Goal: Transaction & Acquisition: Purchase product/service

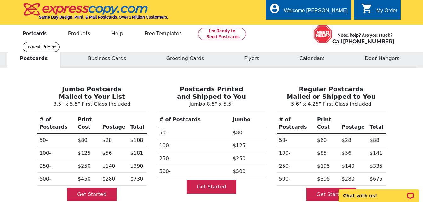
click at [34, 35] on link "Postcards" at bounding box center [35, 32] width 44 height 15
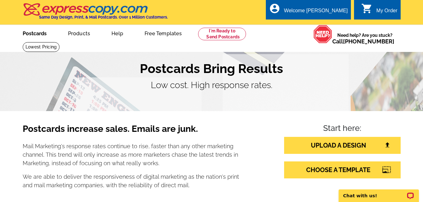
click at [37, 34] on link "Postcards" at bounding box center [35, 32] width 44 height 15
click at [343, 167] on link "CHOOSE A TEMPLATE" at bounding box center [342, 169] width 116 height 17
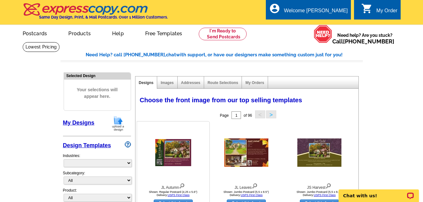
select select "785"
click at [85, 121] on link "My Designs" at bounding box center [78, 123] width 31 height 6
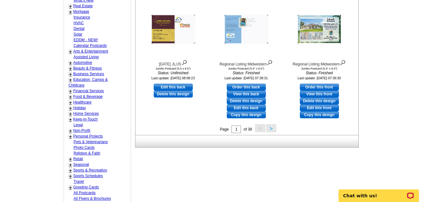
scroll to position [252, 0]
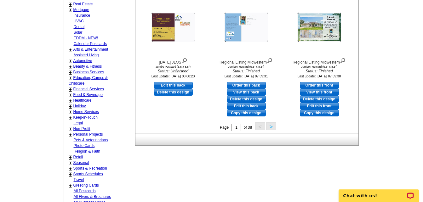
click at [273, 127] on button ">" at bounding box center [271, 126] width 10 height 8
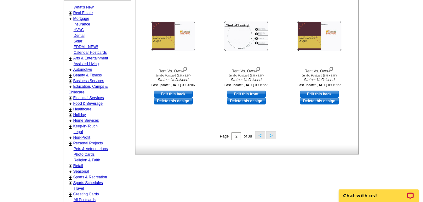
scroll to position [250, 0]
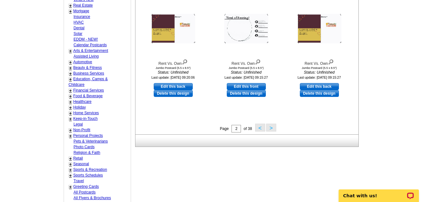
click at [270, 128] on button ">" at bounding box center [271, 128] width 10 height 8
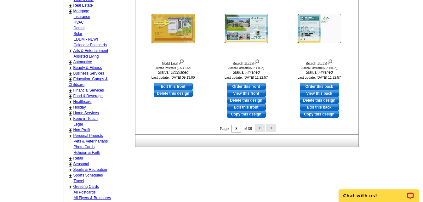
click at [271, 126] on button ">" at bounding box center [271, 128] width 10 height 8
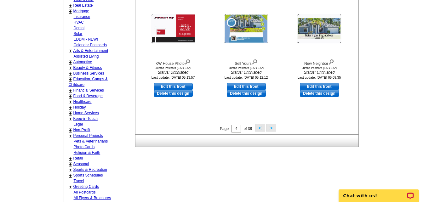
click at [272, 127] on button ">" at bounding box center [271, 128] width 10 height 8
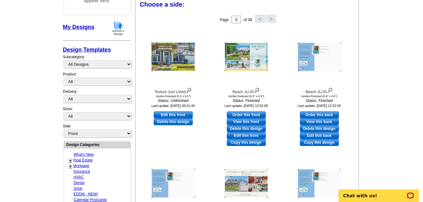
scroll to position [93, 0]
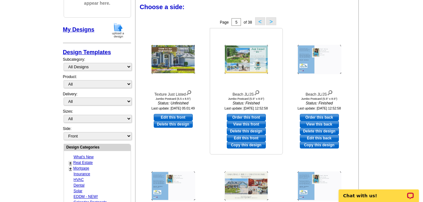
click at [254, 64] on img at bounding box center [246, 59] width 44 height 29
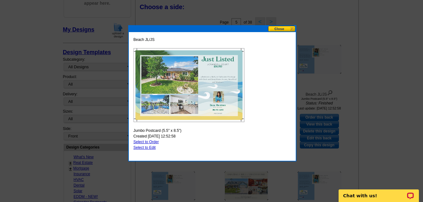
click at [155, 141] on link "Select to Order" at bounding box center [145, 142] width 25 height 4
select select "2"
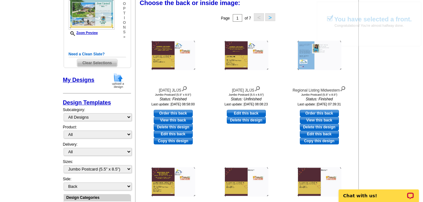
scroll to position [94, 0]
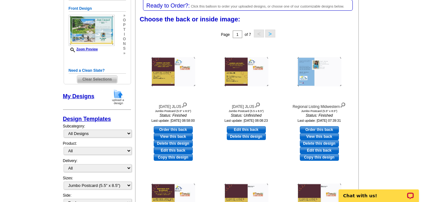
click at [321, 129] on link "Order this back" at bounding box center [319, 129] width 39 height 7
select select "front"
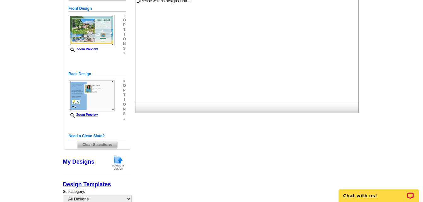
scroll to position [0, 0]
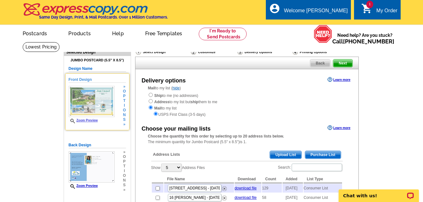
click at [93, 106] on img at bounding box center [92, 101] width 46 height 31
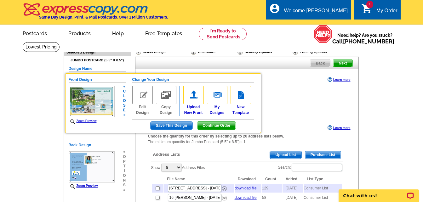
click at [205, 125] on span "Continue Order" at bounding box center [216, 126] width 38 height 8
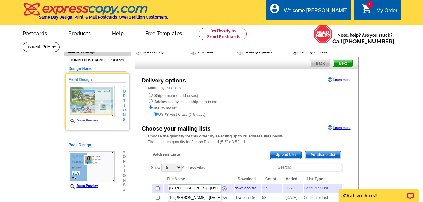
click at [79, 101] on img at bounding box center [92, 101] width 46 height 31
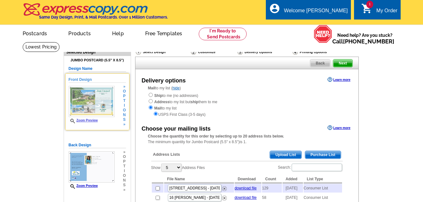
click at [84, 121] on link "Zoom Preview" at bounding box center [83, 120] width 29 height 3
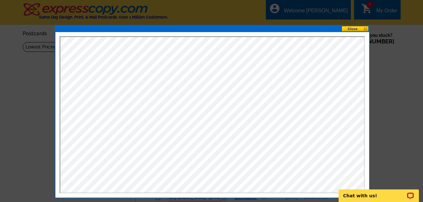
click at [353, 26] on button at bounding box center [355, 29] width 28 height 6
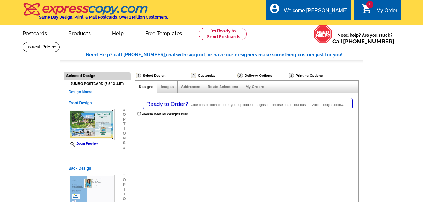
select select
select select "2"
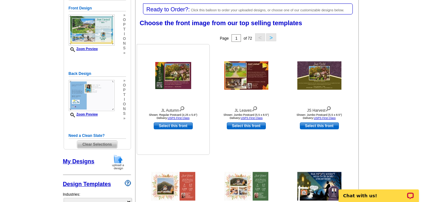
scroll to position [94, 0]
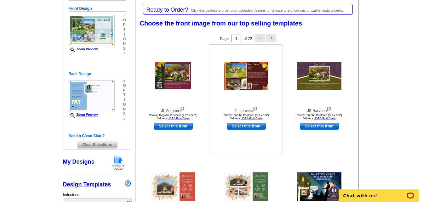
select select "785"
click at [255, 126] on link "Select this front" at bounding box center [246, 126] width 39 height 7
select select "back"
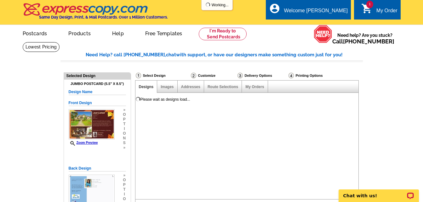
scroll to position [0, 0]
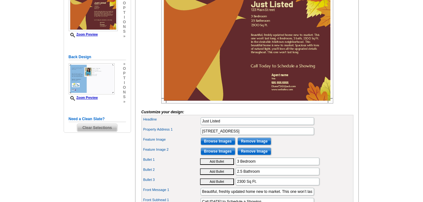
scroll to position [126, 0]
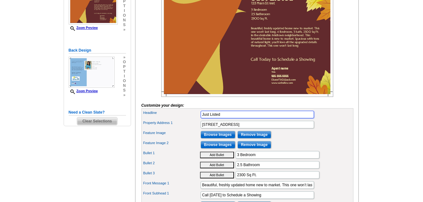
drag, startPoint x: 222, startPoint y: 125, endPoint x: 194, endPoint y: 124, distance: 28.0
click at [195, 120] on div "Headline Just Listed" at bounding box center [247, 115] width 209 height 10
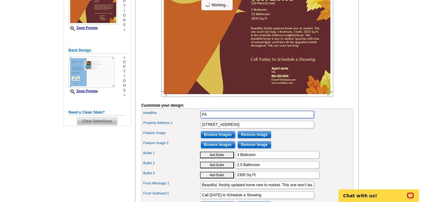
click at [214, 118] on input "FA" at bounding box center [256, 115] width 113 height 8
click at [221, 118] on input "FALL INTOTHIS OPPORTUNIY" at bounding box center [256, 115] width 113 height 8
click at [254, 118] on input "FALL INTO THIS OPPORTUNIY" at bounding box center [256, 115] width 113 height 8
type input "FALL INTO THIS OPPORTUNITY"
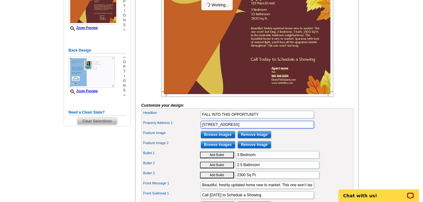
drag, startPoint x: 238, startPoint y: 135, endPoint x: 191, endPoint y: 136, distance: 46.9
click at [191, 130] on div "Property Address 1 123 Main Street" at bounding box center [247, 125] width 209 height 10
type input "7 CRANDELL COURT"
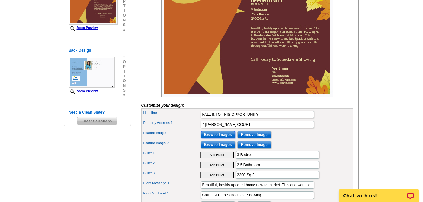
click at [209, 138] on input "Browse Images" at bounding box center [217, 135] width 35 height 8
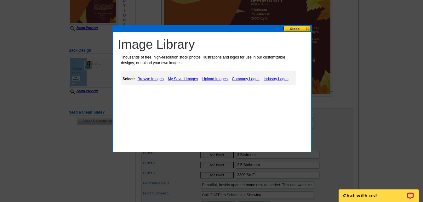
click at [175, 79] on link "My Saved Images" at bounding box center [182, 79] width 33 height 8
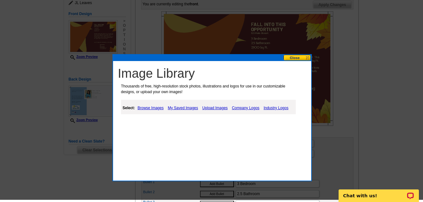
scroll to position [94, 0]
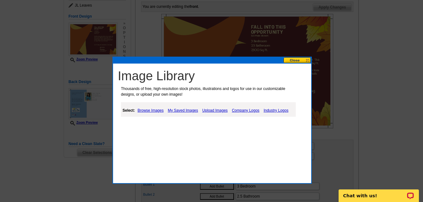
click at [190, 109] on link "My Saved Images" at bounding box center [182, 111] width 33 height 8
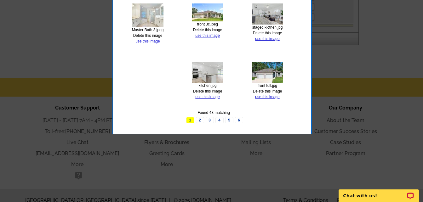
scroll to position [378, 0]
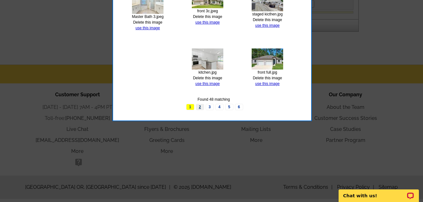
click at [200, 106] on link "2" at bounding box center [200, 107] width 8 height 6
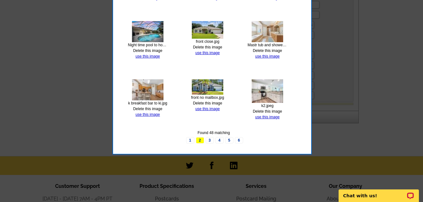
scroll to position [283, 0]
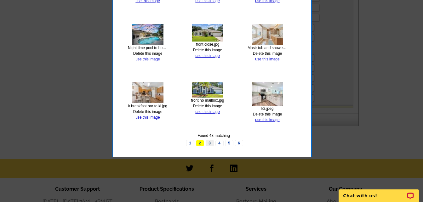
click at [209, 142] on link "3" at bounding box center [209, 143] width 8 height 6
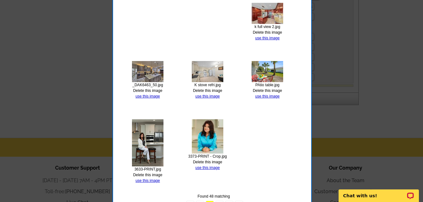
scroll to position [346, 0]
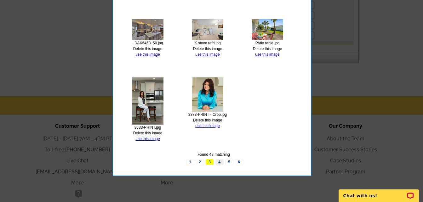
click at [220, 162] on link "4" at bounding box center [219, 162] width 8 height 6
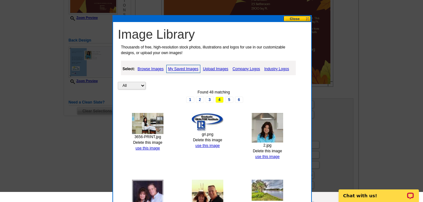
scroll to position [126, 0]
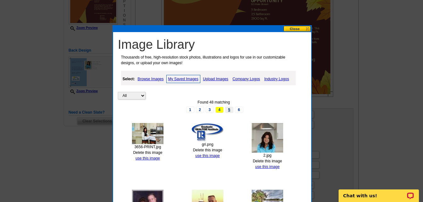
click at [228, 110] on link "5" at bounding box center [229, 110] width 8 height 6
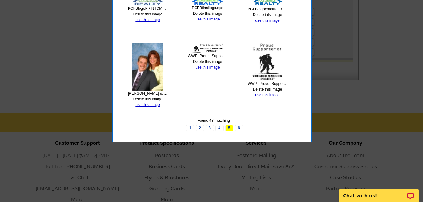
scroll to position [346, 0]
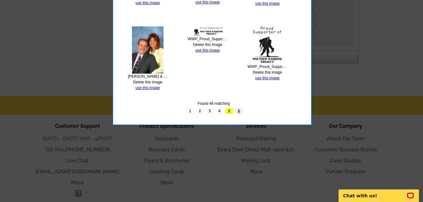
click at [239, 110] on link "6" at bounding box center [239, 111] width 8 height 6
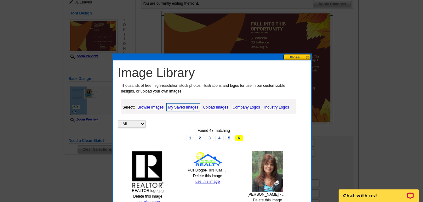
scroll to position [94, 0]
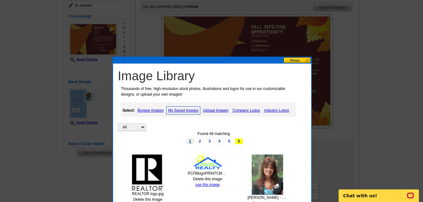
click at [191, 139] on link "1" at bounding box center [190, 141] width 8 height 6
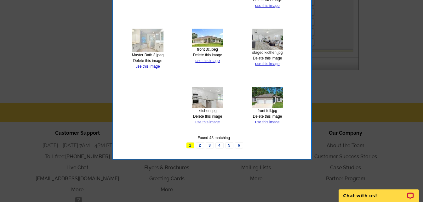
scroll to position [346, 0]
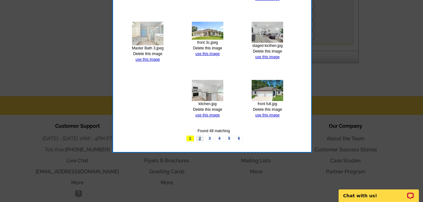
click at [199, 137] on link "2" at bounding box center [200, 138] width 8 height 6
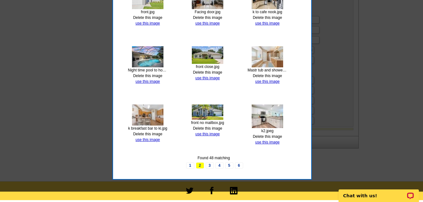
scroll to position [315, 0]
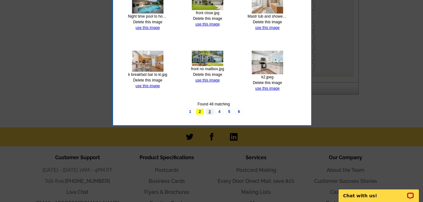
click at [210, 112] on link "3" at bounding box center [209, 112] width 8 height 6
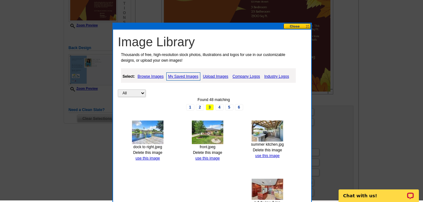
scroll to position [126, 0]
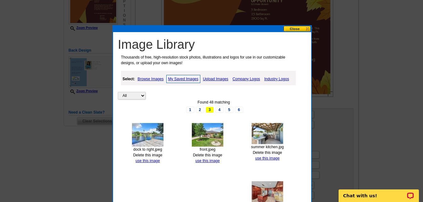
click at [211, 79] on link "Upload Images" at bounding box center [215, 79] width 29 height 8
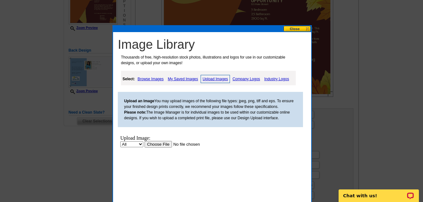
scroll to position [0, 0]
click at [162, 144] on input "file" at bounding box center [184, 144] width 80 height 7
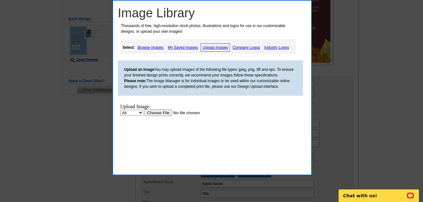
click at [221, 47] on link "Upload Images" at bounding box center [214, 47] width 29 height 8
click at [209, 47] on link "Upload Images" at bounding box center [214, 47] width 29 height 8
click at [168, 113] on input "file" at bounding box center [184, 113] width 80 height 7
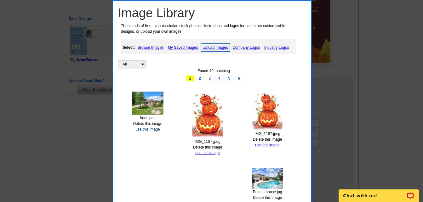
click at [152, 130] on link "use this image" at bounding box center [147, 129] width 24 height 4
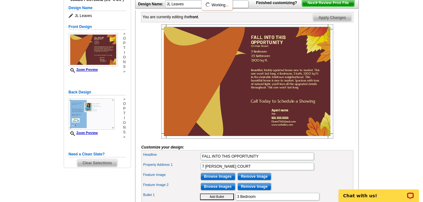
scroll to position [94, 0]
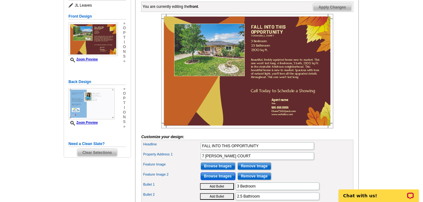
click at [227, 180] on input "Browse Images" at bounding box center [217, 176] width 35 height 8
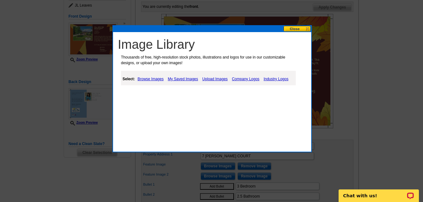
click at [213, 78] on link "Upload Images" at bounding box center [214, 79] width 29 height 8
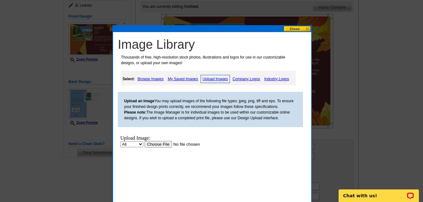
scroll to position [0, 0]
click at [158, 145] on input "file" at bounding box center [184, 144] width 80 height 7
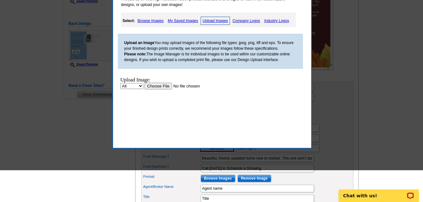
scroll to position [157, 0]
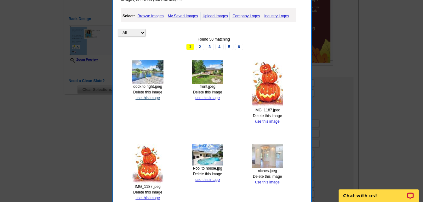
click at [157, 97] on link "use this image" at bounding box center [147, 98] width 24 height 4
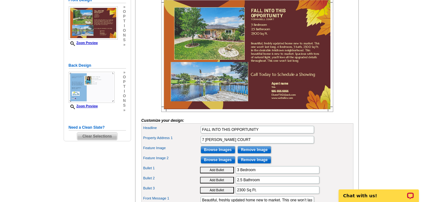
scroll to position [94, 0]
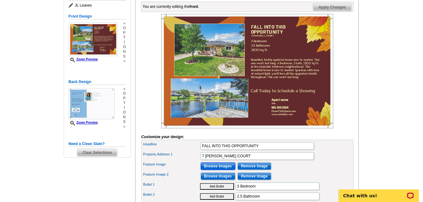
click at [216, 170] on input "Browse Images" at bounding box center [217, 166] width 35 height 8
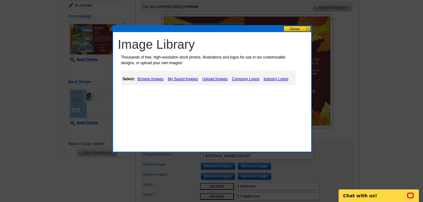
click at [216, 78] on link "Upload Images" at bounding box center [214, 79] width 29 height 8
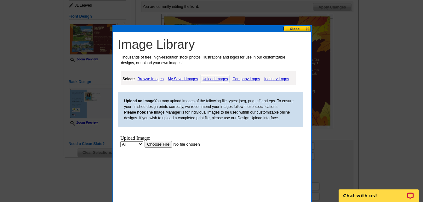
scroll to position [0, 0]
click at [153, 145] on input "file" at bounding box center [184, 144] width 80 height 7
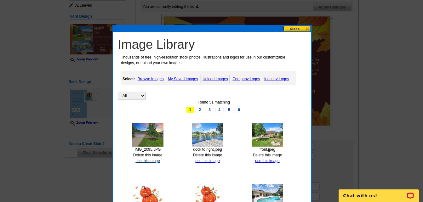
click at [147, 160] on link "use this image" at bounding box center [147, 161] width 24 height 4
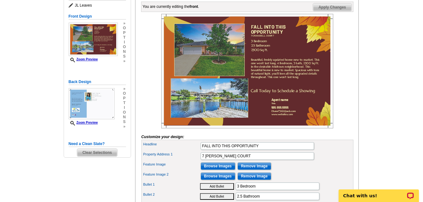
scroll to position [126, 0]
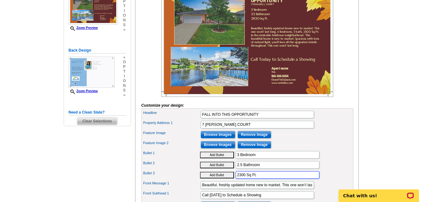
drag, startPoint x: 235, startPoint y: 185, endPoint x: 244, endPoint y: 186, distance: 8.3
click at [245, 179] on input "2300 Sq Ft." at bounding box center [277, 175] width 84 height 8
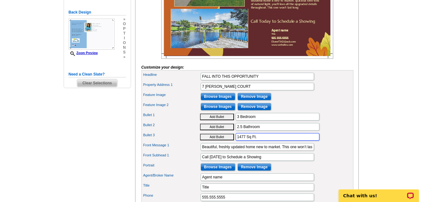
scroll to position [189, 0]
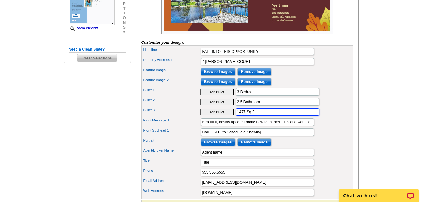
type input "1477 Sq Ft."
click at [200, 127] on div "Front Message 1 Beautiful, freshly updated home new to market. This one won’t l…" at bounding box center [247, 122] width 209 height 10
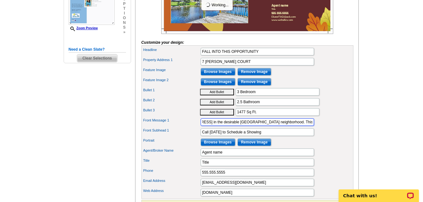
scroll to position [0, 371]
drag, startPoint x: 200, startPoint y: 132, endPoint x: 322, endPoint y: 138, distance: 121.6
click at [322, 138] on div "Headline FALL INTO THIS OPPORTUNITY Property Address 1 7 CRANDELL COURT" at bounding box center [247, 122] width 212 height 154
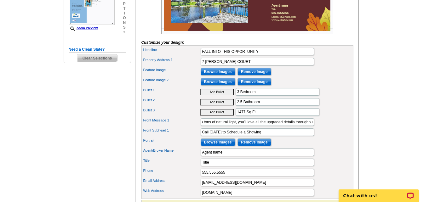
drag, startPoint x: 303, startPoint y: 132, endPoint x: 184, endPoint y: 117, distance: 120.2
click at [184, 107] on div "Bullet 2 Add Bullet 2.5 Bathroom" at bounding box center [247, 102] width 209 height 10
click at [203, 126] on input "Beautiful, freshly updated home new to market. This one won’t last long. 4 Bedr…" at bounding box center [256, 122] width 113 height 8
click at [202, 126] on input "Beautiful, freshly updated home new to market. This one won’t last long. 4 Bedr…" at bounding box center [256, 122] width 113 height 8
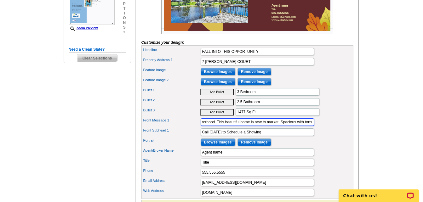
scroll to position [0, 371]
drag, startPoint x: 202, startPoint y: 132, endPoint x: 341, endPoint y: 134, distance: 139.1
click at [341, 127] on div "Front Message 1 Beautiful, freshly updated home new to market. This one won’t l…" at bounding box center [247, 122] width 209 height 10
paste input "3 Bedroom 2 Bath Saltwater Canal Home. Open floor plan. Deep water, direct acce…"
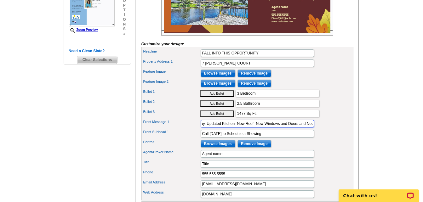
scroll to position [252, 0]
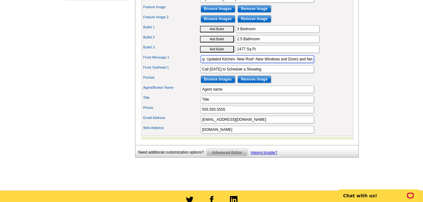
type input "3 Bedroom 2 Bath Saltwater Canal Home. Open floor plan. Deep water, direct acce…"
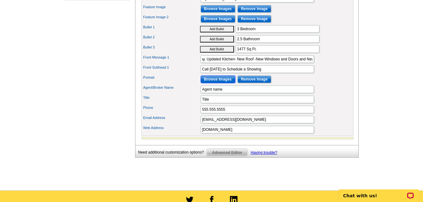
scroll to position [0, 0]
click at [227, 83] on input "Browse Images" at bounding box center [217, 80] width 35 height 8
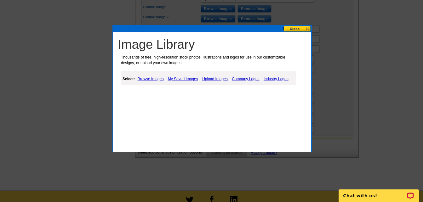
click at [188, 79] on link "My Saved Images" at bounding box center [182, 79] width 33 height 8
click at [184, 77] on link "My Saved Images" at bounding box center [182, 79] width 33 height 8
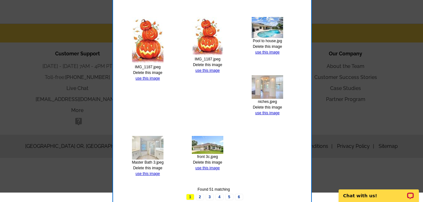
scroll to position [428, 0]
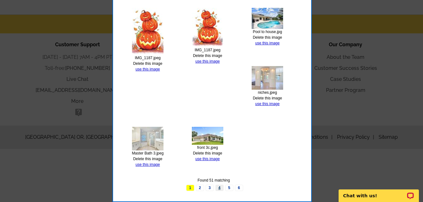
click at [219, 188] on link "4" at bounding box center [219, 188] width 8 height 6
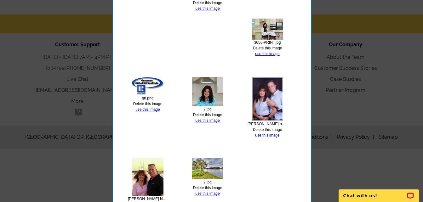
click at [215, 119] on link "use this image" at bounding box center [207, 120] width 24 height 4
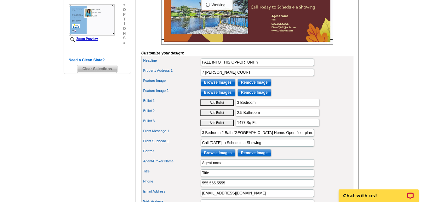
scroll to position [220, 0]
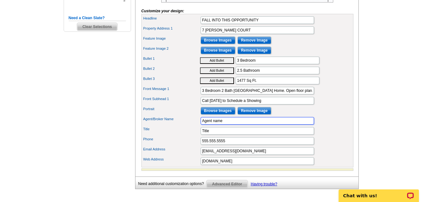
drag, startPoint x: 225, startPoint y: 132, endPoint x: 200, endPoint y: 131, distance: 25.2
click at [200, 126] on div "Agent/Broker Name Agent name" at bounding box center [247, 121] width 209 height 10
type input "Diane Nieminen"
drag, startPoint x: 208, startPoint y: 141, endPoint x: 201, endPoint y: 141, distance: 6.9
click at [201, 135] on input "Title" at bounding box center [256, 131] width 113 height 8
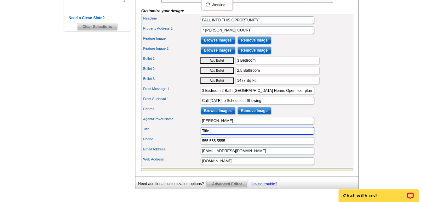
drag, startPoint x: 211, startPoint y: 141, endPoint x: 199, endPoint y: 141, distance: 12.3
click at [199, 136] on div "Title Title" at bounding box center [247, 131] width 209 height 10
drag, startPoint x: 216, startPoint y: 141, endPoint x: 222, endPoint y: 141, distance: 5.7
click at [222, 135] on input "Broker Accosiate" at bounding box center [256, 131] width 113 height 8
type input "Broker Associate"
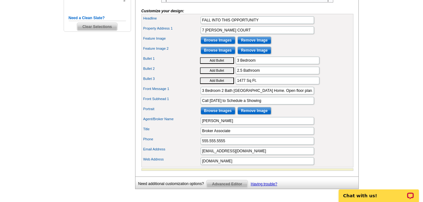
click at [267, 146] on div "Phone 555.555.5555" at bounding box center [247, 141] width 209 height 10
drag, startPoint x: 219, startPoint y: 150, endPoint x: 177, endPoint y: 152, distance: 41.3
click at [177, 146] on div "Phone 555.555.5555" at bounding box center [247, 141] width 209 height 10
drag, startPoint x: 200, startPoint y: 153, endPoint x: 189, endPoint y: 153, distance: 11.0
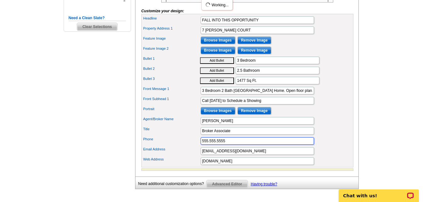
click at [189, 146] on div "Phone 555.555.5555" at bounding box center [247, 141] width 209 height 10
type input "386-931-5683"
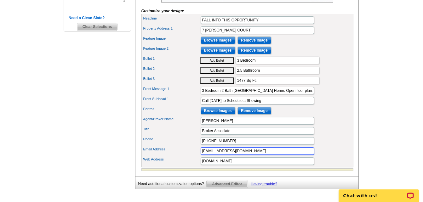
click at [211, 155] on input "Diane7362@aol.com" at bounding box center [256, 151] width 113 height 8
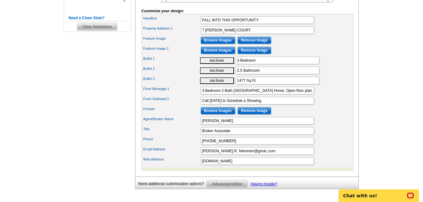
click at [229, 166] on div "Web Address www.website.com" at bounding box center [247, 161] width 209 height 10
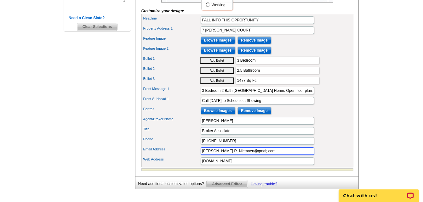
click at [226, 155] on input "Diane.R .Niemnen@gmai;.com" at bounding box center [256, 151] width 113 height 8
type input "Diane.R.Nieminen@gmail.com"
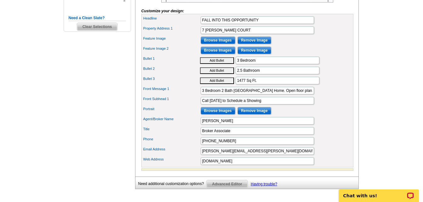
click at [360, 148] on div "Need Help? call 800-260-5887, chat with support, or have our designers make som…" at bounding box center [211, 23] width 302 height 385
drag, startPoint x: 252, startPoint y: 173, endPoint x: 191, endPoint y: 172, distance: 61.7
click at [191, 166] on div "Web Address www.website.com" at bounding box center [247, 161] width 209 height 10
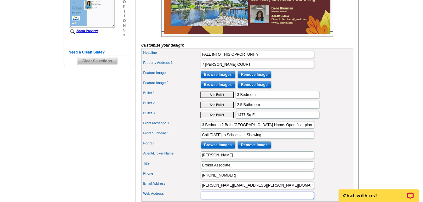
scroll to position [189, 0]
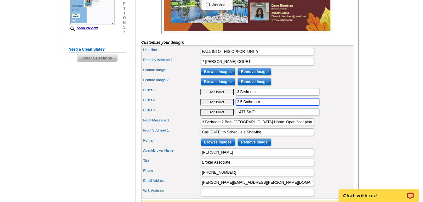
click at [242, 106] on input "2.5 Bathroom" at bounding box center [277, 102] width 84 height 8
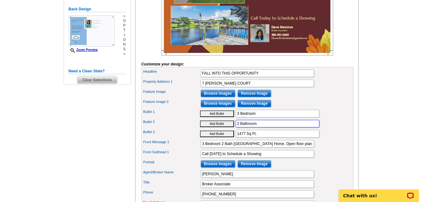
scroll to position [63, 0]
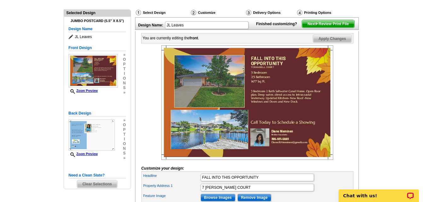
type input "2 Bathroom"
click at [326, 28] on span "Next Review Print File" at bounding box center [328, 24] width 52 height 8
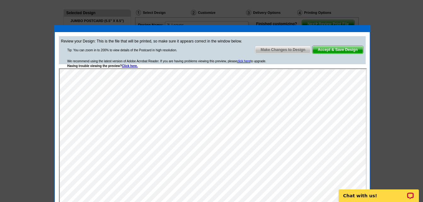
click at [294, 49] on span "Make Changes to Design" at bounding box center [282, 50] width 55 height 8
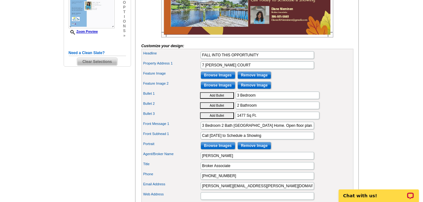
scroll to position [189, 0]
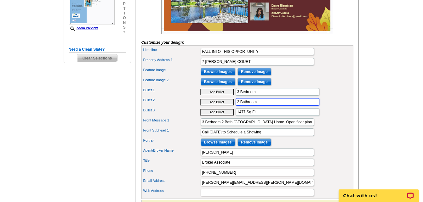
click at [240, 106] on input "2 Bathroom" at bounding box center [277, 102] width 84 height 8
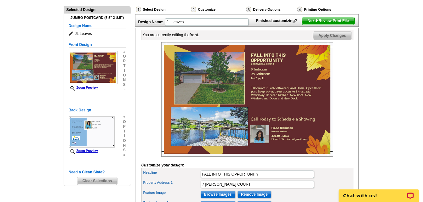
scroll to position [63, 0]
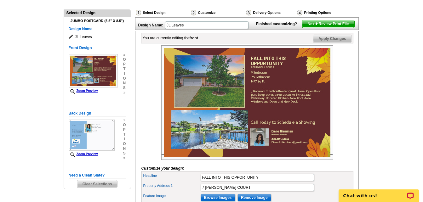
click at [330, 42] on span "Apply Changes" at bounding box center [332, 39] width 38 height 8
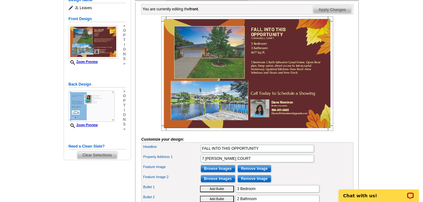
scroll to position [94, 0]
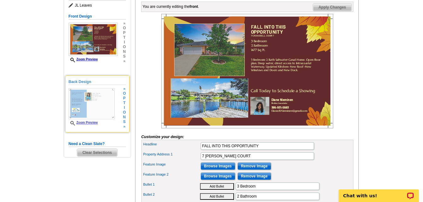
click at [87, 83] on h5 "Back Design" at bounding box center [97, 82] width 57 height 6
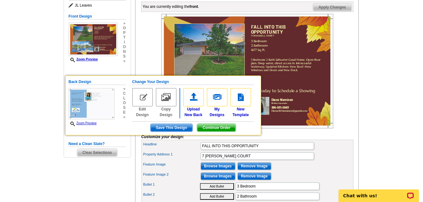
click at [193, 99] on img at bounding box center [193, 97] width 20 height 18
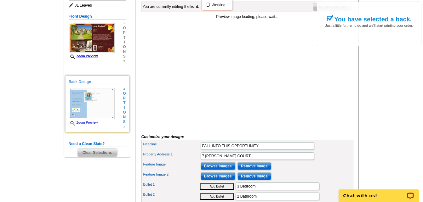
click at [96, 110] on img at bounding box center [92, 103] width 46 height 31
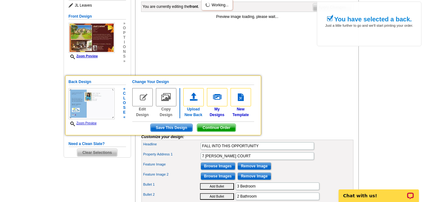
click at [190, 99] on img at bounding box center [193, 97] width 20 height 18
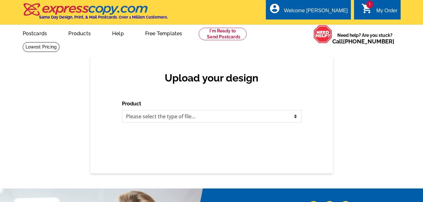
click at [98, 112] on div "Upload your design Product Please select the type of file... Postcards Business…" at bounding box center [211, 115] width 242 height 116
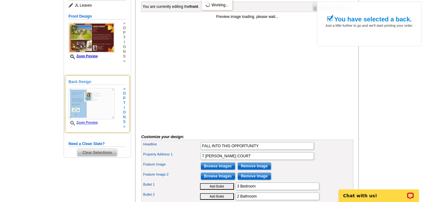
click at [104, 113] on img at bounding box center [92, 103] width 46 height 31
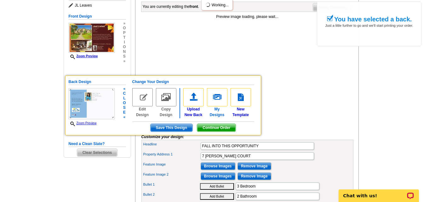
click at [218, 99] on img at bounding box center [217, 97] width 20 height 18
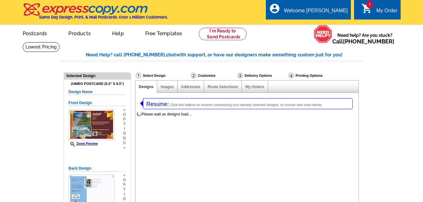
select select "1"
select select "2"
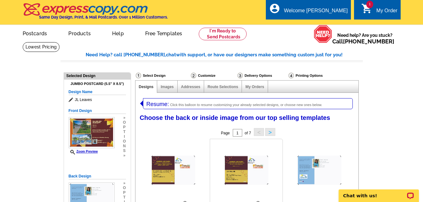
click at [230, 162] on img at bounding box center [246, 170] width 44 height 29
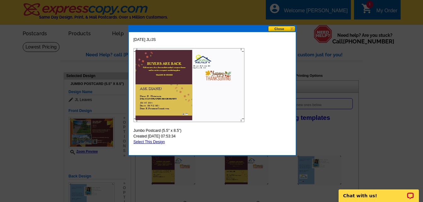
click at [171, 178] on div at bounding box center [211, 101] width 423 height 202
click at [274, 29] on button at bounding box center [282, 29] width 28 height 6
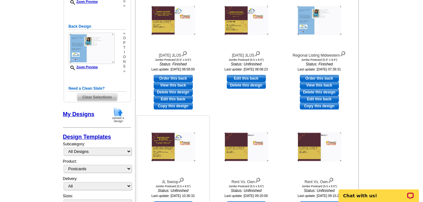
scroll to position [126, 0]
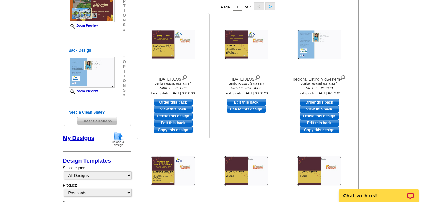
click at [171, 122] on link "Edit this back" at bounding box center [173, 123] width 39 height 7
select select "front"
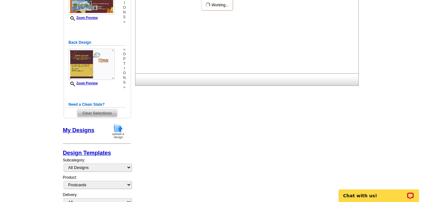
scroll to position [0, 0]
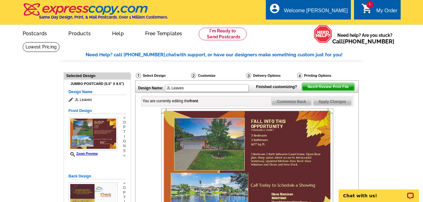
click at [305, 105] on span "Customize Back" at bounding box center [291, 102] width 40 height 8
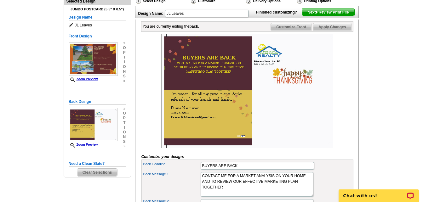
scroll to position [94, 0]
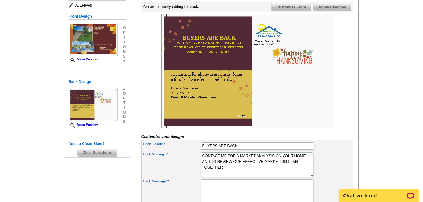
click at [292, 69] on img at bounding box center [247, 71] width 172 height 115
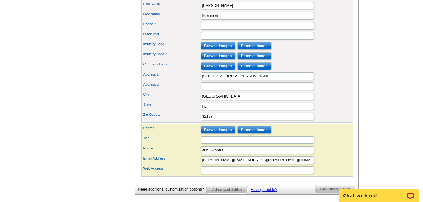
scroll to position [315, 0]
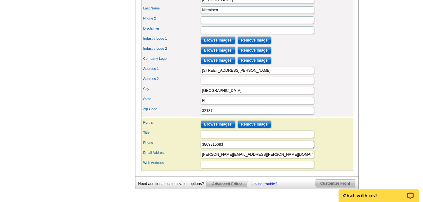
click at [208, 148] on input "3869315683" at bounding box center [256, 145] width 113 height 8
click at [216, 148] on input "386-9315683" at bounding box center [256, 145] width 113 height 8
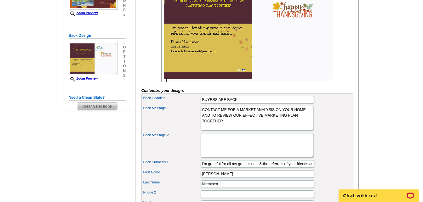
scroll to position [126, 0]
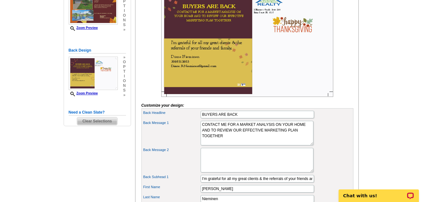
type input "386-931-5683"
click at [236, 136] on textarea "CONTACT ME FOR A MARKET ANALYSIS ON YOUR HOME AND TO REVIEW OUR EFFECTIVE MARKE…" at bounding box center [256, 133] width 113 height 25
click at [238, 141] on textarea "CONTACT ME FOR A MARKET ANALYSIS ON YOUR HOME AND TO REVIEW OUR EFFECTIVE MARKE…" at bounding box center [256, 133] width 113 height 25
click at [270, 141] on textarea "CONTACT ME FOR A MARKET ANALYSIS ON YOUR HOME AND TO REVIEW OUR EFFECTIVE MARKE…" at bounding box center [256, 133] width 113 height 25
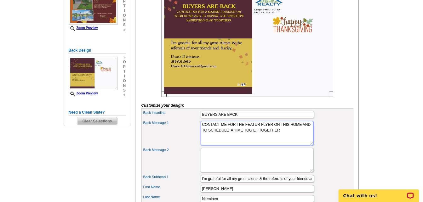
click at [237, 143] on textarea "CONTACT ME FOR A MARKET ANALYSIS ON YOUR HOME AND TO REVIEW OUR EFFECTIVE MARKE…" at bounding box center [256, 133] width 113 height 25
click at [268, 140] on textarea "CONTACT ME FOR A MARKET ANALYSIS ON YOUR HOME AND TO REVIEW OUR EFFECTIVE MARKE…" at bounding box center [256, 133] width 113 height 25
click at [273, 143] on textarea "CONTACT ME FOR A MARKET ANALYSIS ON YOUR HOME AND TO REVIEW OUR EFFECTIVE MARKE…" at bounding box center [256, 133] width 113 height 25
click at [259, 134] on textarea "CONTACT ME FOR A MARKET ANALYSIS ON YOUR HOME AND TO REVIEW OUR EFFECTIVE MARKE…" at bounding box center [256, 133] width 113 height 25
click at [270, 144] on textarea "CONTACT ME FOR A MARKET ANALYSIS ON YOUR HOME AND TO REVIEW OUR EFFECTIVE MARKE…" at bounding box center [256, 133] width 113 height 25
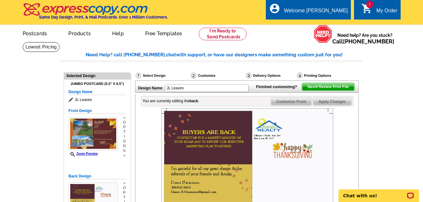
click at [322, 105] on span "Apply Changes" at bounding box center [332, 102] width 38 height 8
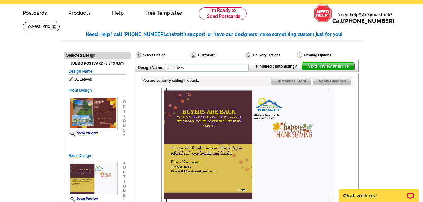
scroll to position [31, 0]
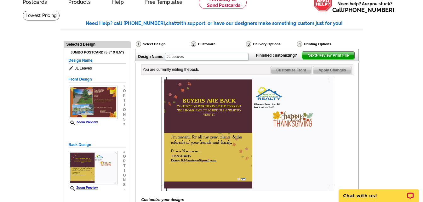
click at [343, 59] on span "Next Review Print File" at bounding box center [328, 56] width 52 height 8
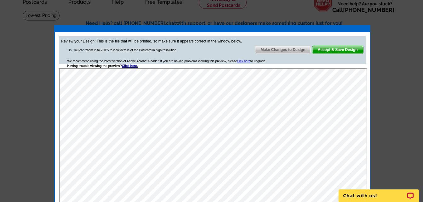
scroll to position [0, 0]
click at [280, 50] on span "Make Changes to Design" at bounding box center [282, 50] width 55 height 8
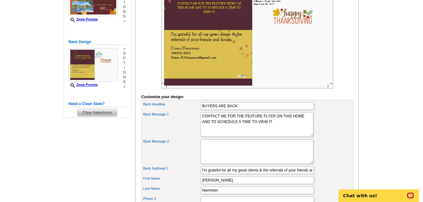
scroll to position [126, 0]
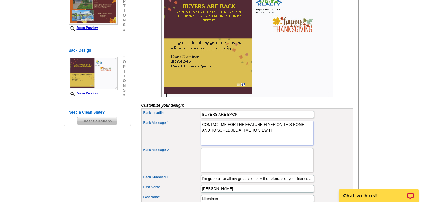
click at [229, 141] on textarea "CONTACT ME FOR A MARKET ANALYSIS ON YOUR HOME AND TO REVIEW OUR EFFECTIVE MARKE…" at bounding box center [256, 133] width 113 height 25
click at [245, 136] on textarea "CONTACT ME FOR A MARKET ANALYSIS ON YOUR HOME AND TO REVIEW OUR EFFECTIVE MARKE…" at bounding box center [256, 133] width 113 height 25
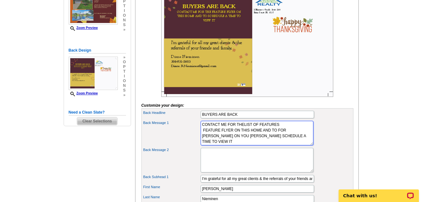
click at [203, 142] on textarea "CONTACT ME FOR A MARKET ANALYSIS ON YOUR HOME AND TO REVIEW OUR EFFECTIVE MARKE…" at bounding box center [256, 133] width 113 height 25
drag, startPoint x: 206, startPoint y: 147, endPoint x: 217, endPoint y: 149, distance: 11.5
click at [208, 145] on textarea "CONTACT ME FOR A MARKET ANALYSIS ON YOUR HOME AND TO REVIEW OUR EFFECTIVE MARKE…" at bounding box center [256, 133] width 113 height 25
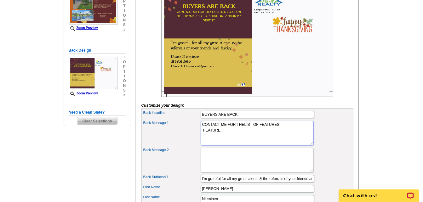
click at [234, 133] on textarea "CONTACT ME FOR A MARKET ANALYSIS ON YOUR HOME AND TO REVIEW OUR EFFECTIVE MARKE…" at bounding box center [256, 133] width 113 height 25
click at [231, 135] on textarea "CONTACT ME FOR A MARKET ANALYSIS ON YOUR HOME AND TO REVIEW OUR EFFECTIVE MARKE…" at bounding box center [256, 133] width 113 height 25
click at [232, 134] on textarea "CONTACT ME FOR A MARKET ANALYSIS ON YOUR HOME AND TO REVIEW OUR EFFECTIVE MARKE…" at bounding box center [256, 133] width 113 height 25
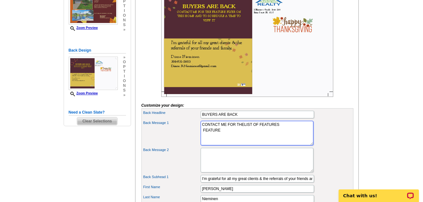
click at [244, 136] on textarea "CONTACT ME FOR A MARKET ANALYSIS ON YOUR HOME AND TO REVIEW OUR EFFECTIVE MARKE…" at bounding box center [256, 133] width 113 height 25
drag, startPoint x: 214, startPoint y: 142, endPoint x: 203, endPoint y: 142, distance: 10.7
click at [203, 142] on textarea "CONTACT ME FOR A MARKET ANALYSIS ON YOUR HOME AND TO REVIEW OUR EFFECTIVE MARKE…" at bounding box center [256, 133] width 113 height 25
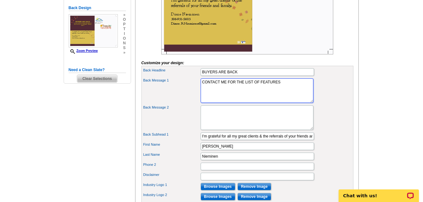
scroll to position [157, 0]
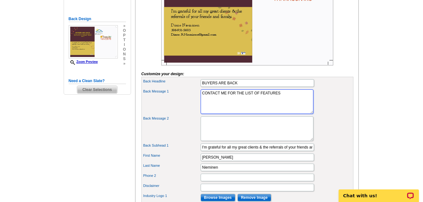
click at [289, 105] on textarea "CONTACT ME FOR A MARKET ANALYSIS ON YOUR HOME AND TO REVIEW OUR EFFECTIVE MARKE…" at bounding box center [256, 101] width 113 height 25
click at [216, 109] on textarea "CONTACT ME FOR A MARKET ANALYSIS ON YOUR HOME AND TO REVIEW OUR EFFECTIVE MARKE…" at bounding box center [256, 101] width 113 height 25
type textarea "CONTACT ME FOR THE LIST OF FEATURES MALING THIS A GREAT HOME"
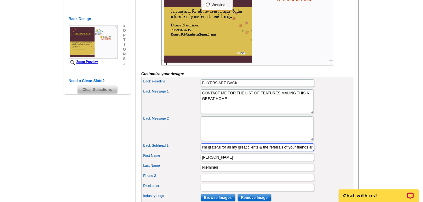
drag, startPoint x: 258, startPoint y: 158, endPoint x: 249, endPoint y: 158, distance: 8.5
click at [249, 151] on input "I'm grateful for all my great clients & the referrals of your friends and famil…" at bounding box center [256, 147] width 113 height 8
click at [256, 151] on input "I'm grateful for all my great cudtomers & the referrals of your friends and fam…" at bounding box center [256, 147] width 113 height 8
click at [255, 151] on input "I'm grateful for all my great cudtomers & the referrals of your friends and fam…" at bounding box center [256, 147] width 113 height 8
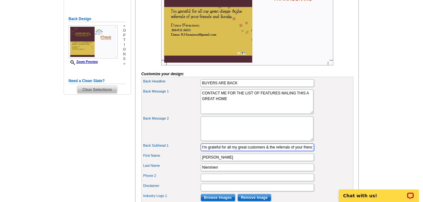
type input "I'm grateful for all my great customers & the referrals of your friends and fam…"
click at [330, 135] on div "Back Message 2" at bounding box center [247, 128] width 209 height 27
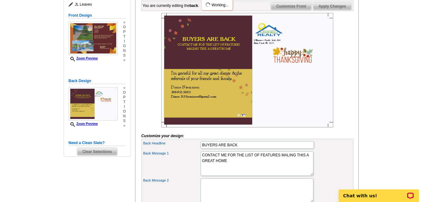
scroll to position [94, 0]
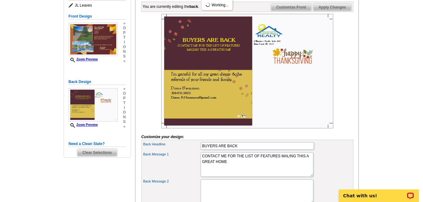
click at [330, 11] on span "Apply Changes" at bounding box center [332, 7] width 38 height 8
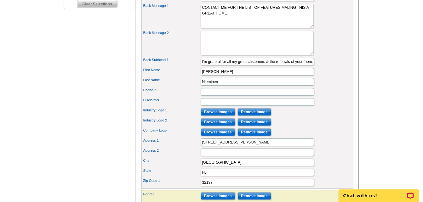
scroll to position [252, 0]
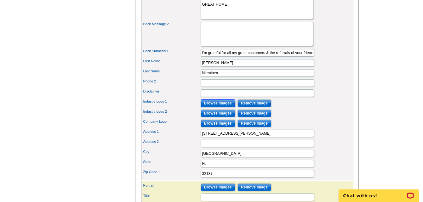
click at [222, 107] on input "Browse Images" at bounding box center [217, 103] width 35 height 8
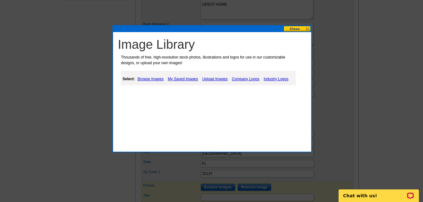
click at [300, 28] on button at bounding box center [297, 29] width 28 height 6
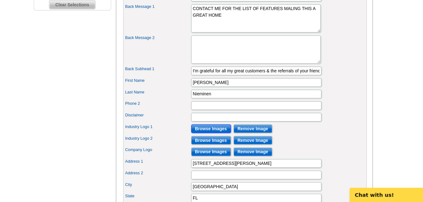
scroll to position [240, 0]
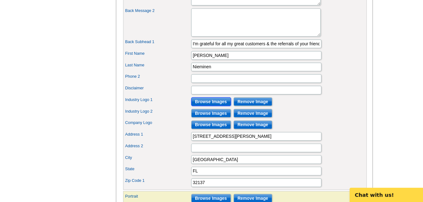
click at [224, 118] on input "Browse Images" at bounding box center [217, 115] width 35 height 8
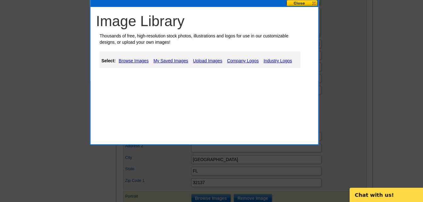
click at [275, 79] on link "Industry Logos" at bounding box center [276, 79] width 28 height 8
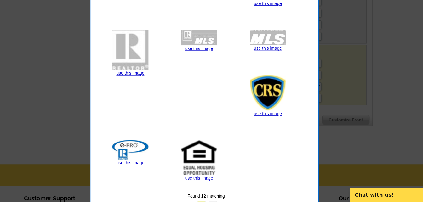
scroll to position [405, 0]
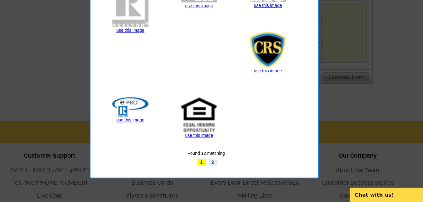
click at [219, 166] on link "2" at bounding box center [219, 167] width 8 height 6
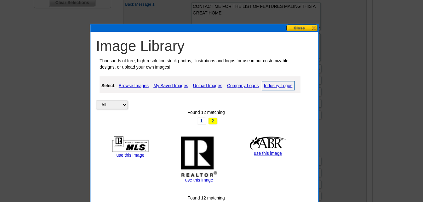
scroll to position [237, 0]
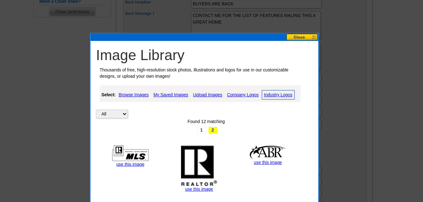
click at [250, 81] on link "Company Logos" at bounding box center [245, 83] width 31 height 8
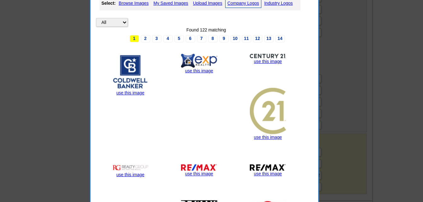
scroll to position [289, 0]
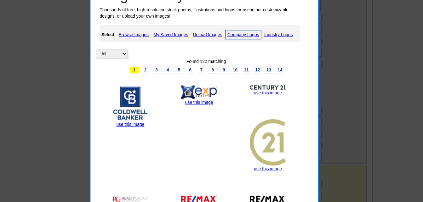
click at [189, 29] on link "My Saved Images" at bounding box center [182, 30] width 33 height 8
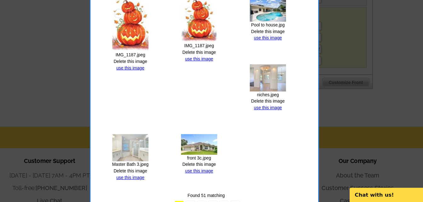
scroll to position [480, 0]
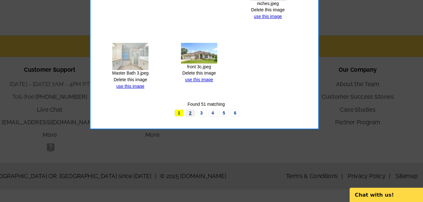
click at [200, 123] on link "2" at bounding box center [200, 124] width 8 height 6
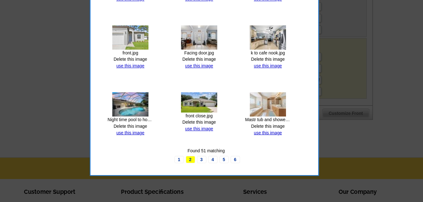
scroll to position [395, 0]
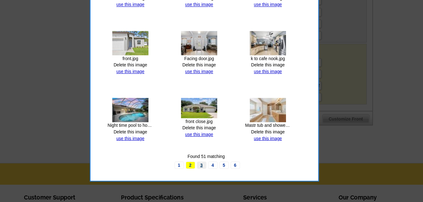
click at [209, 142] on link "3" at bounding box center [209, 144] width 8 height 6
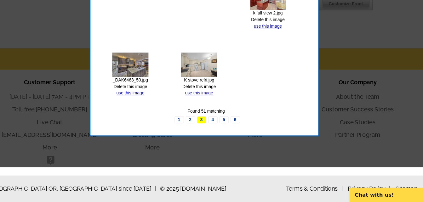
scroll to position [480, 0]
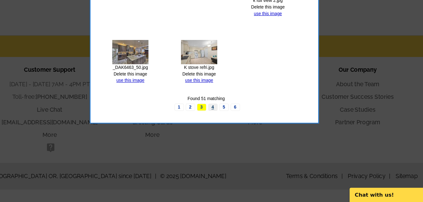
click at [218, 119] on link "4" at bounding box center [219, 119] width 8 height 6
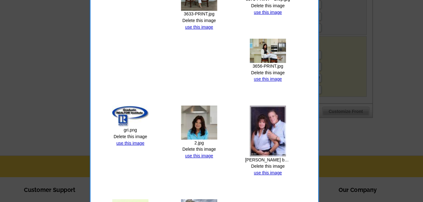
scroll to position [394, 0]
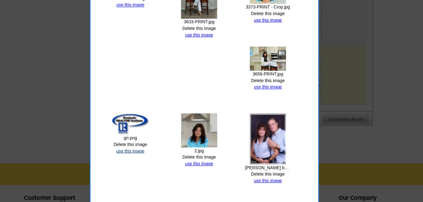
click at [148, 131] on link "use this image" at bounding box center [147, 131] width 24 height 4
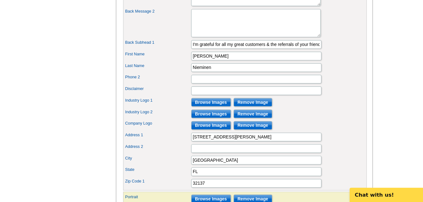
scroll to position [248, 0]
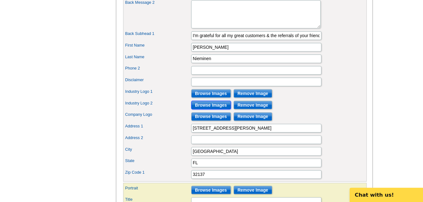
click at [225, 121] on input "Browse Images" at bounding box center [217, 118] width 35 height 8
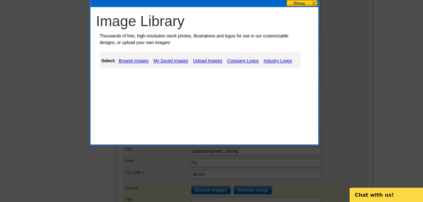
click at [184, 78] on link "My Saved Images" at bounding box center [182, 79] width 33 height 8
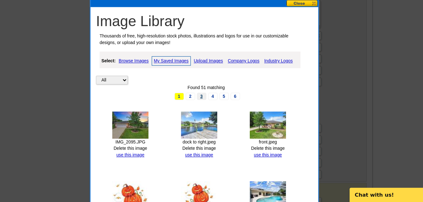
click at [208, 111] on link "3" at bounding box center [209, 110] width 8 height 6
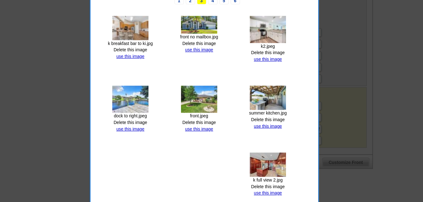
scroll to position [355, 0]
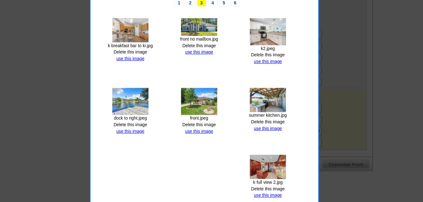
click at [219, 3] on link "4" at bounding box center [219, 2] width 8 height 6
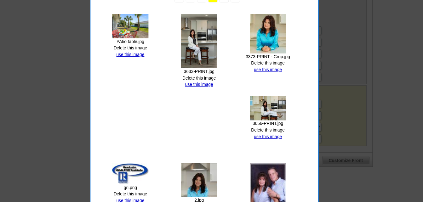
scroll to position [353, 0]
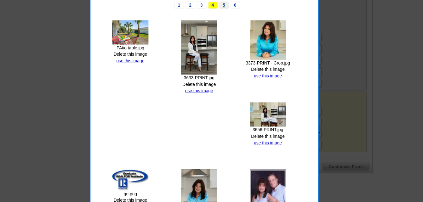
click at [228, 6] on link "5" at bounding box center [229, 4] width 8 height 6
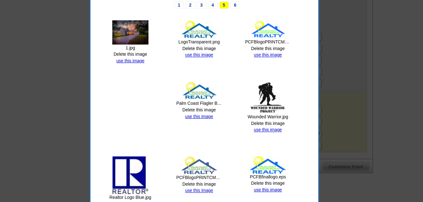
click at [151, 143] on img at bounding box center [147, 152] width 31 height 33
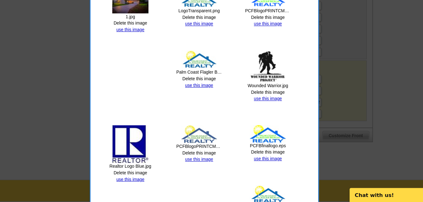
scroll to position [354, 0]
drag, startPoint x: 145, startPoint y: 181, endPoint x: 146, endPoint y: 155, distance: 25.8
click at [145, 181] on link "use this image" at bounding box center [147, 182] width 24 height 4
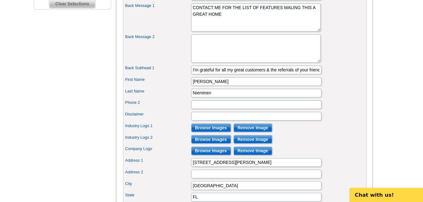
scroll to position [221, 0]
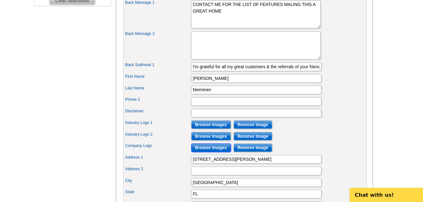
click at [229, 158] on input "Browse Images" at bounding box center [217, 155] width 35 height 8
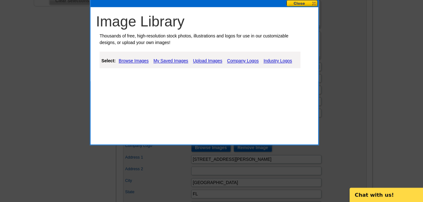
click at [193, 77] on link "My Saved Images" at bounding box center [182, 79] width 33 height 8
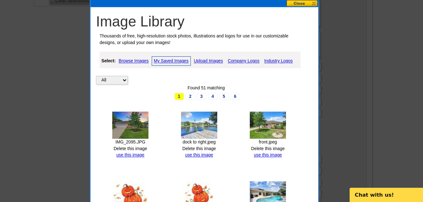
click at [229, 110] on link "5" at bounding box center [229, 110] width 8 height 6
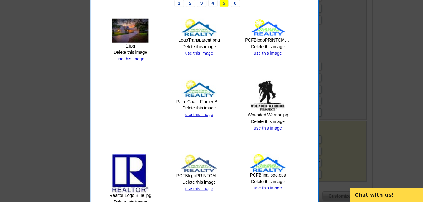
scroll to position [303, 0]
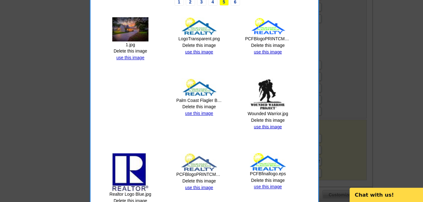
drag, startPoint x: 268, startPoint y: 135, endPoint x: 268, endPoint y: 109, distance: 25.5
click at [268, 135] on link "use this image" at bounding box center [267, 136] width 24 height 4
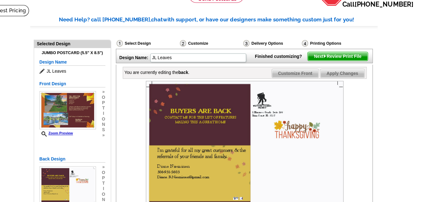
scroll to position [25, 0]
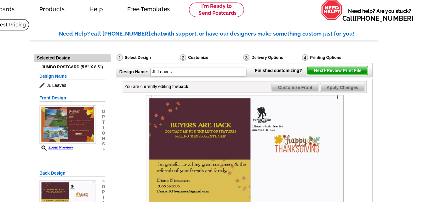
click at [334, 80] on span "Apply Changes" at bounding box center [332, 76] width 38 height 8
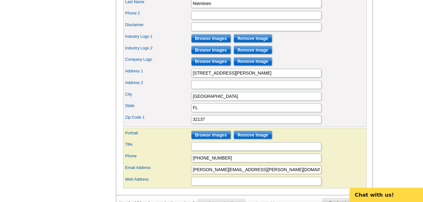
scroll to position [300, 0]
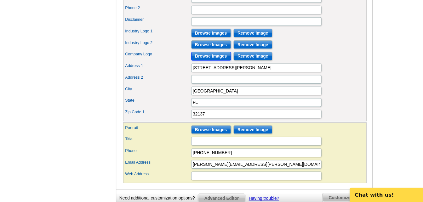
click at [219, 79] on input "Browse Images" at bounding box center [217, 75] width 35 height 8
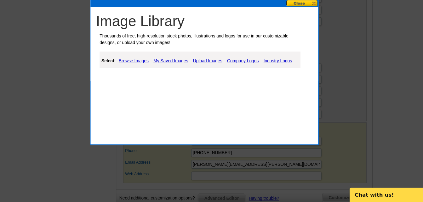
click at [190, 80] on link "My Saved Images" at bounding box center [182, 79] width 33 height 8
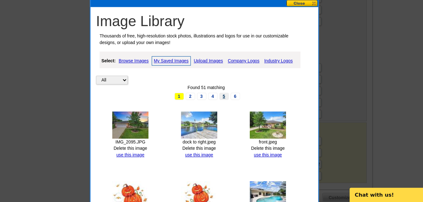
click at [228, 110] on link "5" at bounding box center [229, 110] width 8 height 6
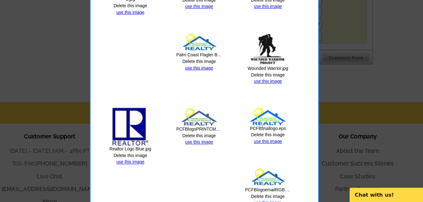
scroll to position [437, 0]
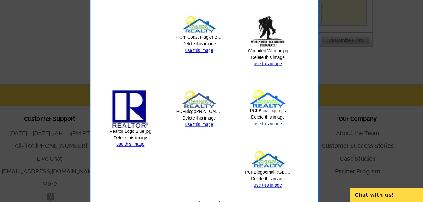
click at [270, 133] on link "use this image" at bounding box center [267, 134] width 24 height 4
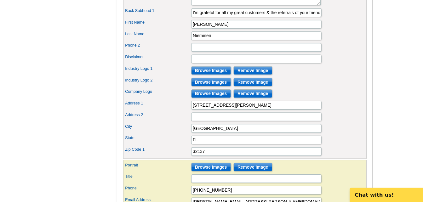
scroll to position [275, 0]
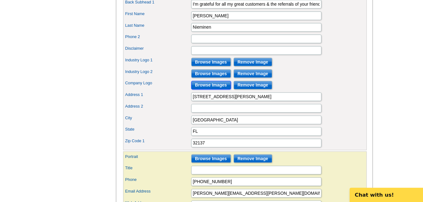
click at [213, 104] on input "Browse Images" at bounding box center [217, 100] width 35 height 8
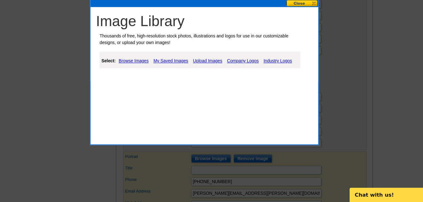
click at [184, 78] on link "My Saved Images" at bounding box center [182, 79] width 33 height 8
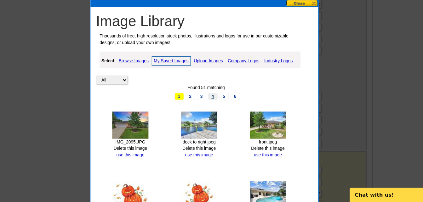
click at [220, 109] on link "4" at bounding box center [219, 110] width 8 height 6
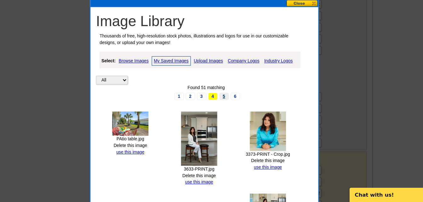
click at [228, 109] on link "5" at bounding box center [229, 110] width 8 height 6
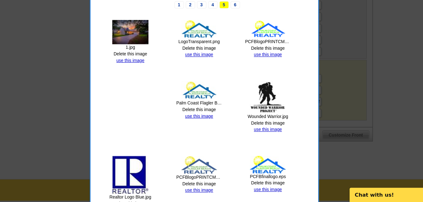
scroll to position [412, 0]
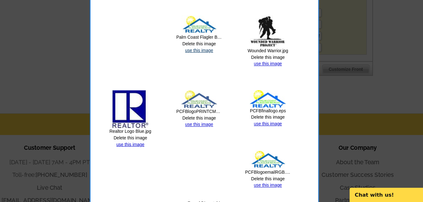
click at [203, 68] on link "use this image" at bounding box center [207, 70] width 24 height 4
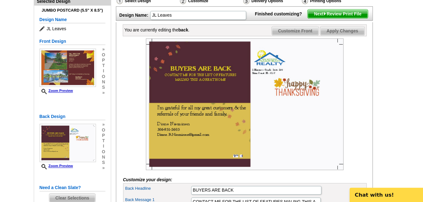
scroll to position [56, 0]
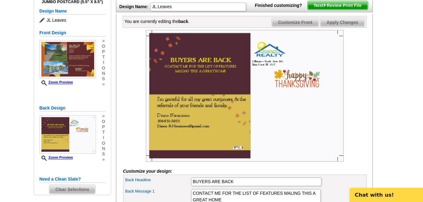
click at [325, 35] on span "Next Review Print File" at bounding box center [328, 31] width 52 height 8
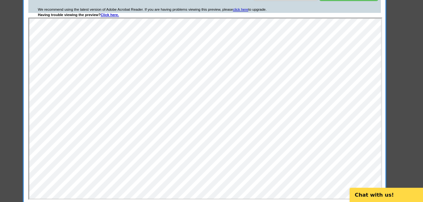
scroll to position [82, 0]
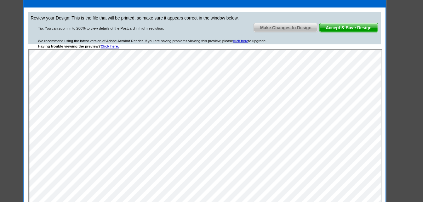
click at [297, 23] on span "Make Changes to Design" at bounding box center [282, 24] width 55 height 8
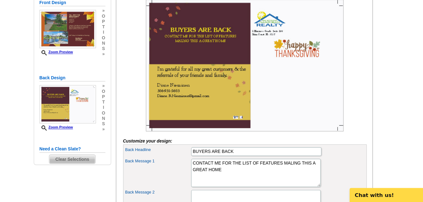
scroll to position [82, 0]
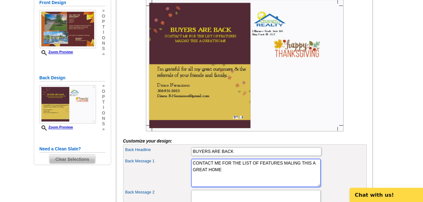
click at [209, 184] on textarea "CONTACT ME FOR A MARKET ANALYSIS ON YOUR HOME AND TO REVIEW OUR EFFECTIVE MARKE…" at bounding box center [256, 176] width 113 height 25
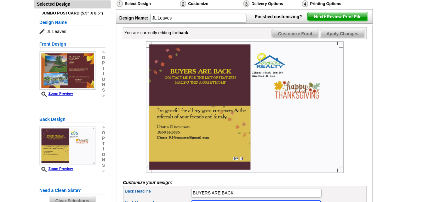
scroll to position [24, 0]
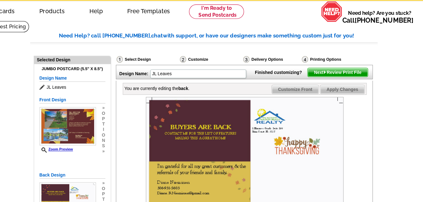
type textarea "CONTACT ME FOR THE LIST OF FEATURES MAKING THIS A GREAT HOME"
click at [333, 82] on span "Apply Changes" at bounding box center [332, 78] width 38 height 8
click at [290, 82] on span "Customize Front" at bounding box center [291, 78] width 41 height 8
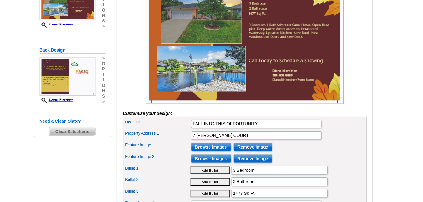
scroll to position [105, 0]
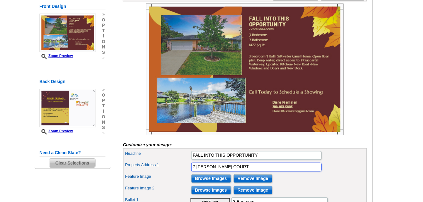
drag, startPoint x: 247, startPoint y: 154, endPoint x: 181, endPoint y: 156, distance: 66.7
click at [181, 150] on div "Property Address 1 7 CRANDELL COURT" at bounding box center [247, 145] width 209 height 10
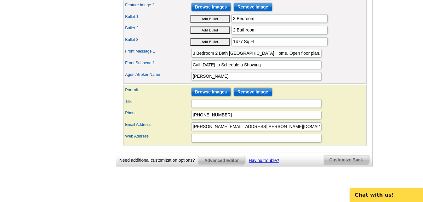
scroll to position [243, 0]
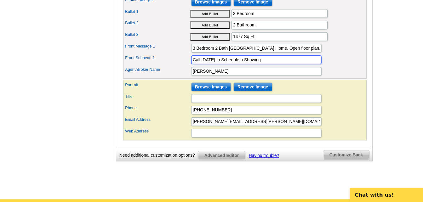
drag, startPoint x: 256, startPoint y: 89, endPoint x: 174, endPoint y: 92, distance: 82.5
click at [174, 83] on div "Front Subhead 1 Call Today to Schedule a Showing" at bounding box center [247, 78] width 209 height 10
click at [212, 82] on input "7 CRADELL COURT" at bounding box center [256, 78] width 113 height 8
type input "7 CRANDELL COURT"
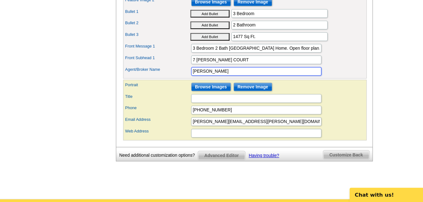
click at [213, 92] on input "[PERSON_NAME]" at bounding box center [256, 88] width 113 height 8
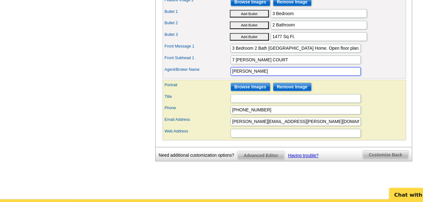
type input "Diane R. Nieminen"
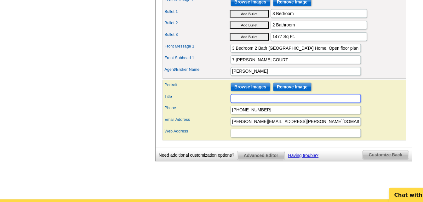
click at [239, 115] on input "Title" at bounding box center [256, 112] width 113 height 8
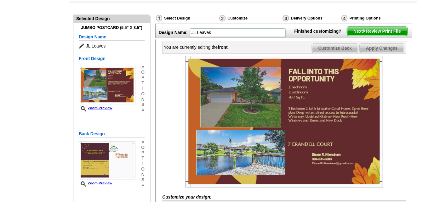
scroll to position [48, 0]
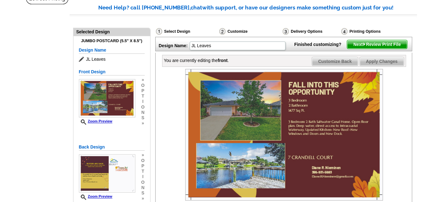
type input "Broker Associate"
click at [337, 57] on span "Apply Changes" at bounding box center [332, 54] width 38 height 8
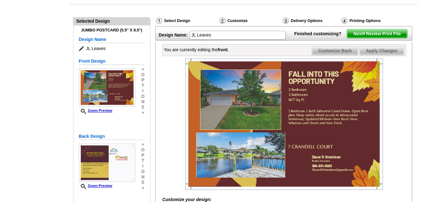
scroll to position [42, 0]
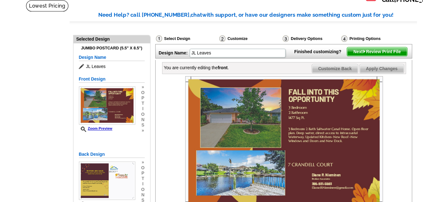
click at [337, 64] on span "Apply Changes" at bounding box center [332, 60] width 38 height 8
click at [329, 49] on span "Next Review Print File" at bounding box center [328, 45] width 52 height 8
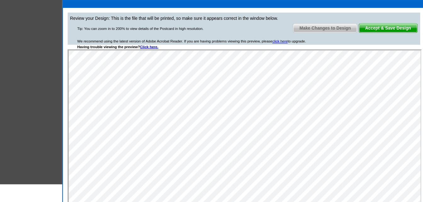
scroll to position [13, 0]
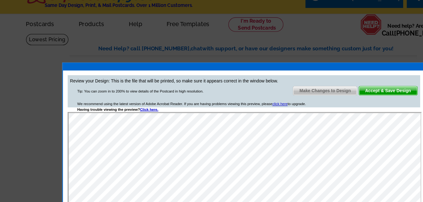
click at [341, 80] on span "Accept & Save Design" at bounding box center [337, 79] width 51 height 8
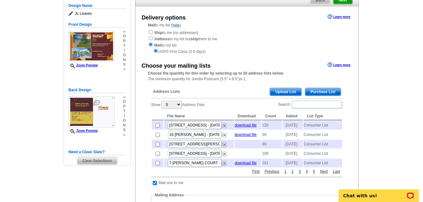
click at [160, 167] on td at bounding box center [158, 163] width 12 height 9
click at [156, 165] on input "checkbox" at bounding box center [157, 163] width 4 height 4
checkbox input "true"
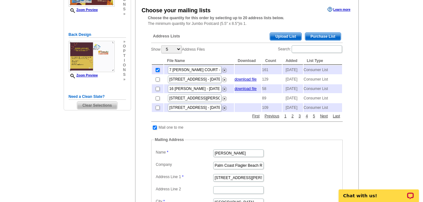
scroll to position [94, 0]
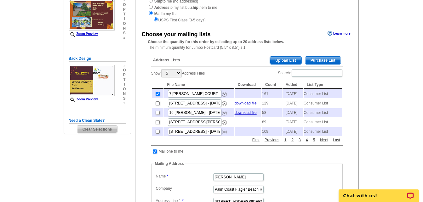
click at [332, 60] on span "Purchase List" at bounding box center [323, 61] width 36 height 8
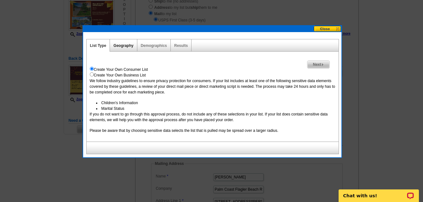
click at [120, 47] on link "Geography" at bounding box center [123, 45] width 20 height 4
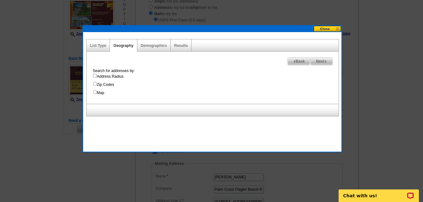
click at [96, 76] on input "Address Radius" at bounding box center [95, 76] width 4 height 4
radio input "true"
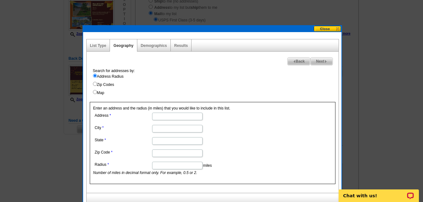
click at [166, 117] on input "Address" at bounding box center [177, 117] width 50 height 8
type input "7 CRANDELL COURT"
type input "FL"
type input "32137"
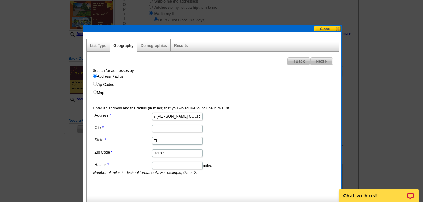
click at [171, 162] on input "Radius" at bounding box center [177, 166] width 50 height 8
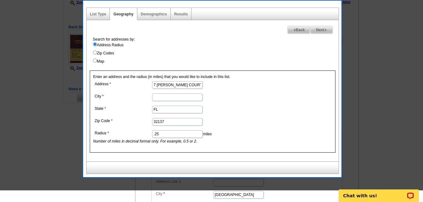
scroll to position [94, 0]
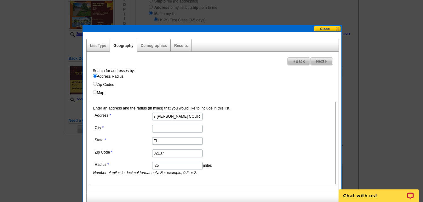
type input ".25"
click at [315, 62] on span "Next" at bounding box center [321, 62] width 22 height 8
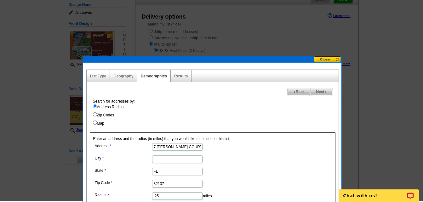
scroll to position [63, 0]
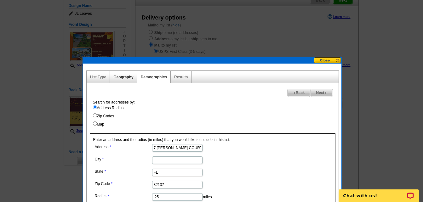
click at [124, 76] on link "Geography" at bounding box center [123, 77] width 20 height 4
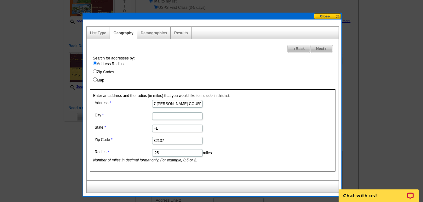
scroll to position [94, 0]
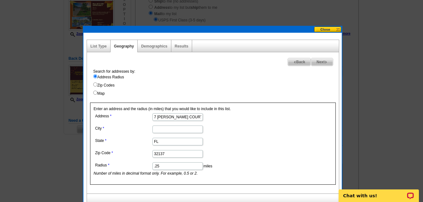
click at [327, 27] on button at bounding box center [328, 29] width 28 height 6
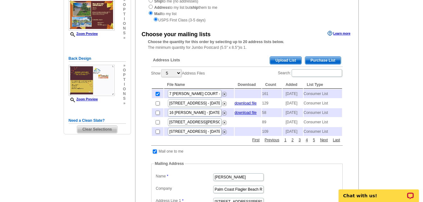
click at [321, 59] on span "Purchase List" at bounding box center [323, 61] width 36 height 8
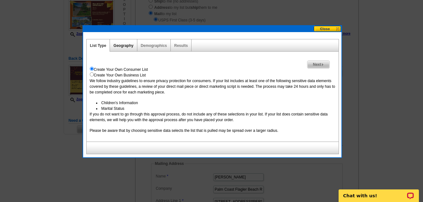
click at [132, 44] on link "Geography" at bounding box center [123, 45] width 20 height 4
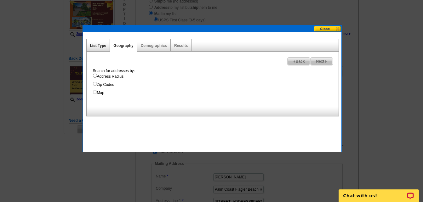
click at [105, 46] on link "List Type" at bounding box center [98, 45] width 16 height 4
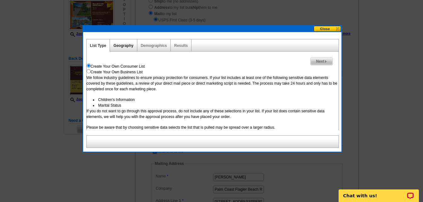
click at [121, 46] on link "Geography" at bounding box center [123, 45] width 20 height 4
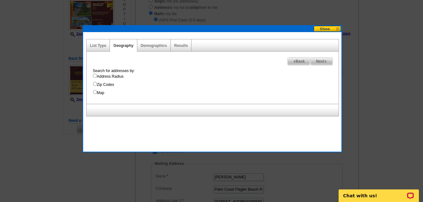
click at [95, 75] on input "Address Radius" at bounding box center [95, 76] width 4 height 4
radio input "true"
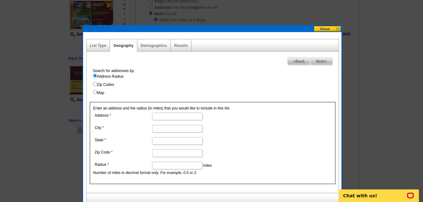
click at [163, 118] on input "Address" at bounding box center [177, 117] width 50 height 8
type input "7 CRANDELL COURT"
type input "FL"
type input "32137"
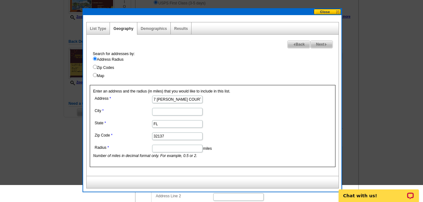
scroll to position [126, 0]
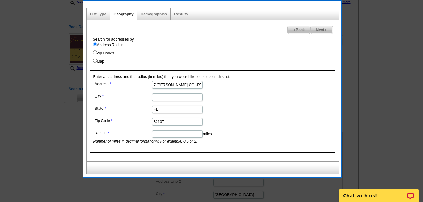
click at [185, 131] on input "Radius" at bounding box center [177, 134] width 50 height 8
type input ".25"
click at [319, 31] on span "Next" at bounding box center [321, 30] width 22 height 8
click at [324, 29] on img at bounding box center [325, 30] width 3 height 3
click at [182, 15] on link "Results" at bounding box center [181, 14] width 14 height 4
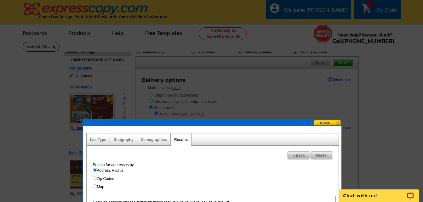
scroll to position [0, 0]
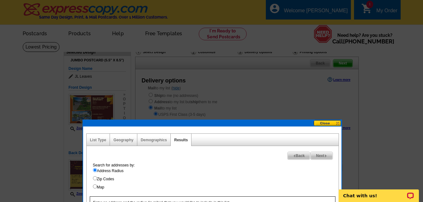
click at [317, 154] on span "Next" at bounding box center [321, 156] width 22 height 8
click at [321, 122] on button at bounding box center [327, 123] width 28 height 6
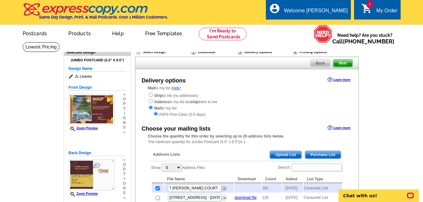
click at [349, 64] on span "Next" at bounding box center [342, 63] width 19 height 8
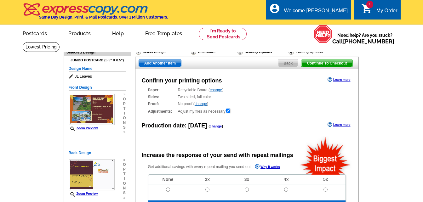
radio input "false"
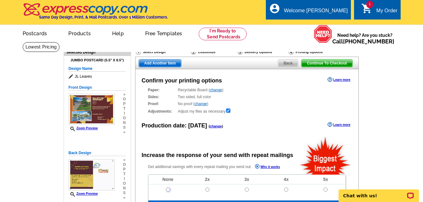
click at [167, 190] on input "radio" at bounding box center [168, 190] width 4 height 4
radio input "true"
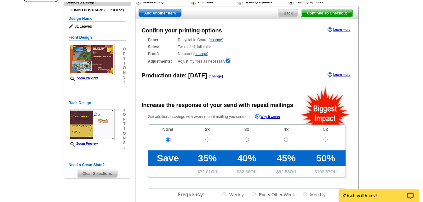
scroll to position [31, 0]
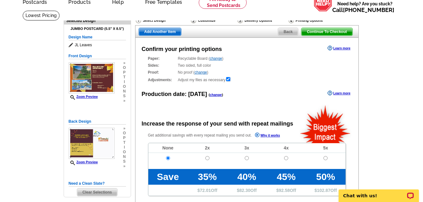
click at [284, 33] on span "Back" at bounding box center [288, 32] width 20 height 8
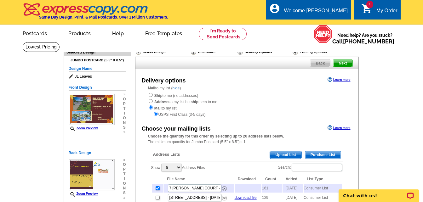
click at [318, 62] on span "Back" at bounding box center [320, 63] width 20 height 8
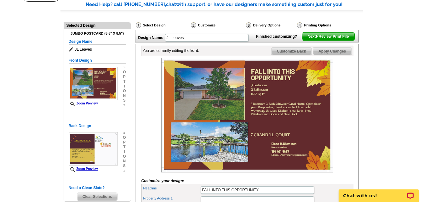
scroll to position [94, 0]
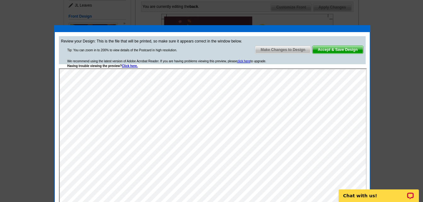
scroll to position [0, 0]
click at [329, 51] on span "Accept & Save Design" at bounding box center [337, 50] width 51 height 8
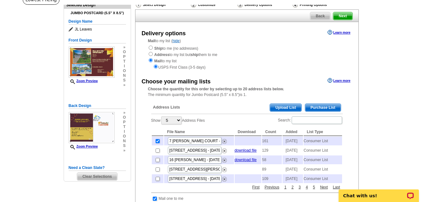
scroll to position [94, 0]
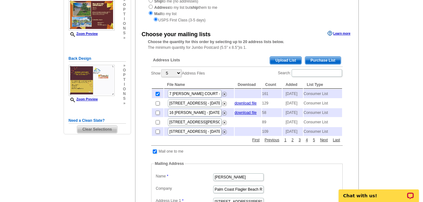
click at [317, 59] on span "Purchase List" at bounding box center [323, 61] width 36 height 8
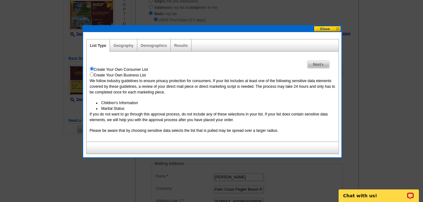
click at [320, 62] on span "Next" at bounding box center [318, 65] width 22 height 8
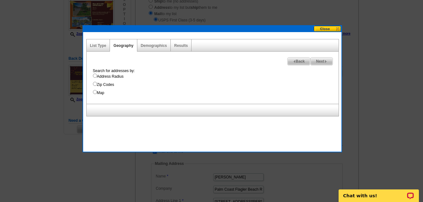
click at [94, 77] on input "Address Radius" at bounding box center [95, 76] width 4 height 4
radio input "true"
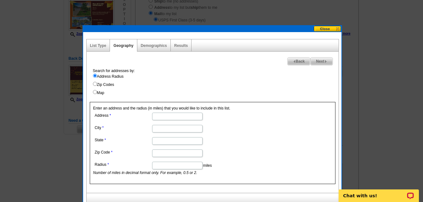
click at [173, 118] on input "Address" at bounding box center [177, 117] width 50 height 8
type input "7 [PERSON_NAME] COURT"
type input "FL"
type input "32137"
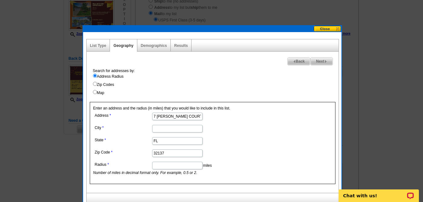
click at [171, 166] on input "Radius" at bounding box center [177, 166] width 50 height 8
type input ".25"
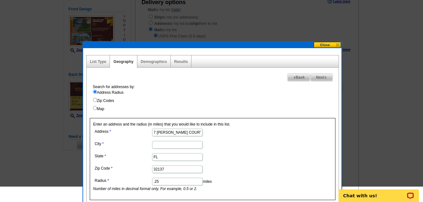
scroll to position [63, 0]
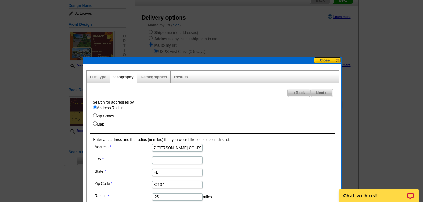
click at [318, 92] on span "Next" at bounding box center [321, 93] width 22 height 8
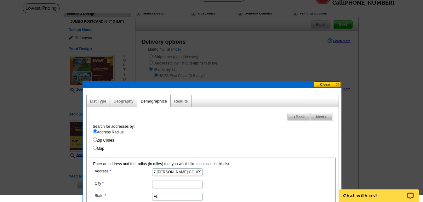
scroll to position [31, 0]
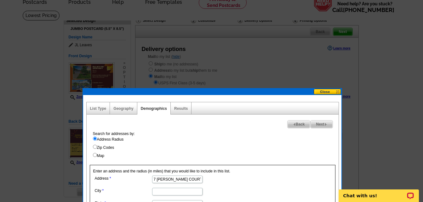
click at [324, 124] on img at bounding box center [325, 124] width 3 height 3
click at [181, 108] on link "Results" at bounding box center [181, 108] width 14 height 4
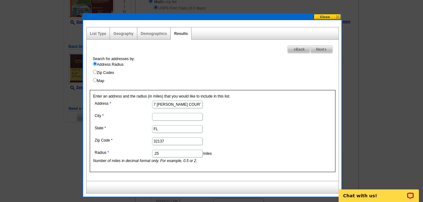
scroll to position [126, 0]
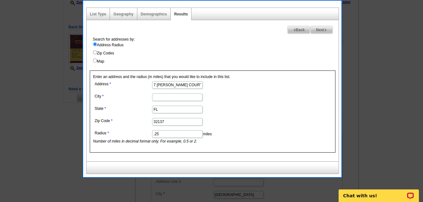
click at [317, 27] on span "Next" at bounding box center [321, 30] width 22 height 8
click at [95, 17] on div "List Type" at bounding box center [99, 14] width 24 height 12
click at [96, 12] on link "List Type" at bounding box center [98, 14] width 16 height 4
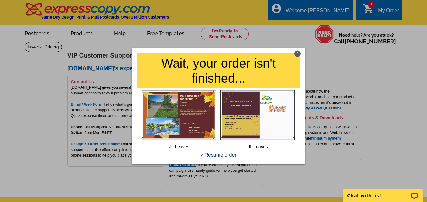
click at [221, 155] on link "Resume order" at bounding box center [219, 154] width 36 height 5
click at [222, 154] on link "Resume order" at bounding box center [219, 154] width 36 height 5
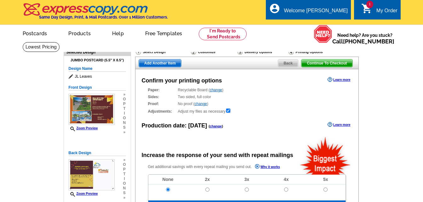
radio input "false"
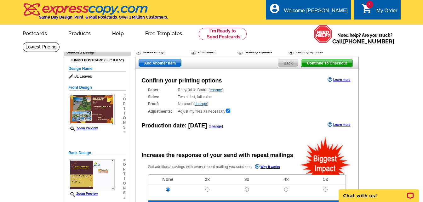
click at [284, 61] on span "Back" at bounding box center [288, 63] width 20 height 8
click at [285, 65] on span "Back" at bounding box center [288, 63] width 20 height 8
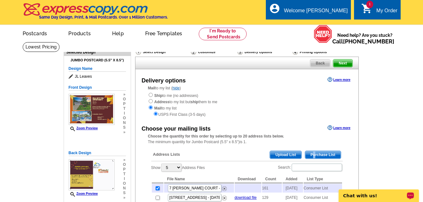
click at [314, 155] on span "Purchase List" at bounding box center [323, 155] width 36 height 8
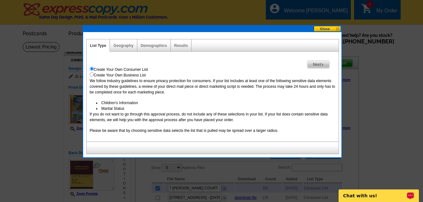
click at [311, 65] on span "Next" at bounding box center [318, 65] width 22 height 8
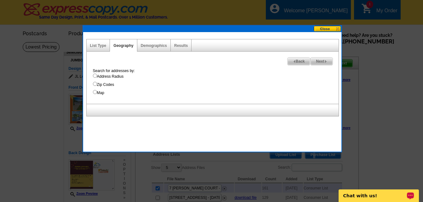
click at [93, 77] on input "Address Radius" at bounding box center [95, 76] width 4 height 4
radio input "true"
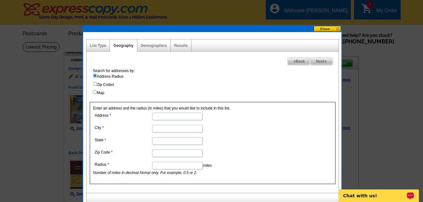
click at [157, 116] on input "Address" at bounding box center [177, 117] width 50 height 8
type input "7 CRANDELL COURT"
type input "FL"
type input "32137"
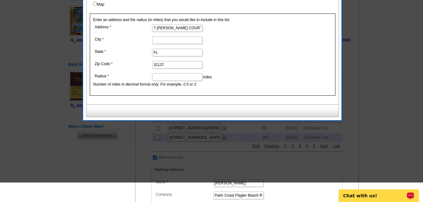
scroll to position [94, 0]
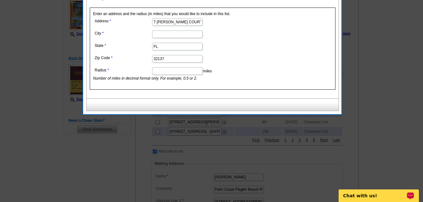
click at [160, 70] on input "Radius" at bounding box center [177, 71] width 50 height 8
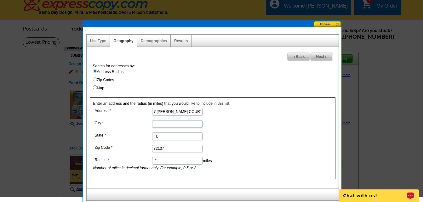
scroll to position [0, 0]
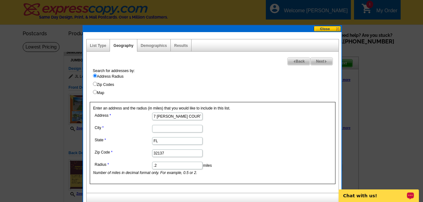
type input ".2"
click at [317, 61] on span "Next" at bounding box center [321, 62] width 22 height 8
click at [325, 61] on img at bounding box center [325, 61] width 3 height 3
click at [318, 61] on span "Next" at bounding box center [321, 62] width 22 height 8
click at [316, 60] on span "Next" at bounding box center [321, 62] width 22 height 8
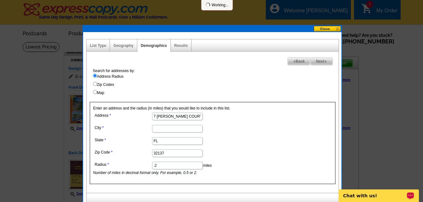
click at [316, 60] on span "Next" at bounding box center [321, 62] width 22 height 8
click at [124, 44] on link "Geography" at bounding box center [123, 45] width 20 height 4
click at [319, 60] on span "Next" at bounding box center [321, 62] width 22 height 8
click at [298, 61] on span "Back" at bounding box center [298, 62] width 23 height 8
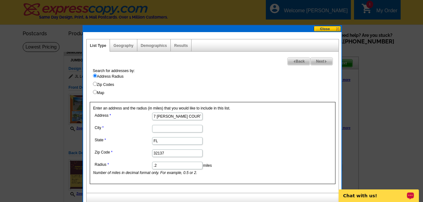
click at [299, 61] on span "Back" at bounding box center [298, 62] width 23 height 8
click at [184, 46] on link "Results" at bounding box center [181, 45] width 14 height 4
click at [328, 28] on button at bounding box center [327, 29] width 28 height 6
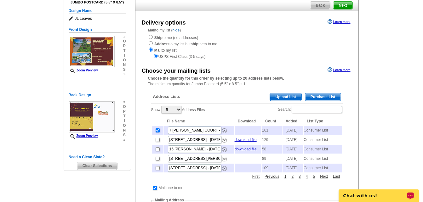
scroll to position [63, 0]
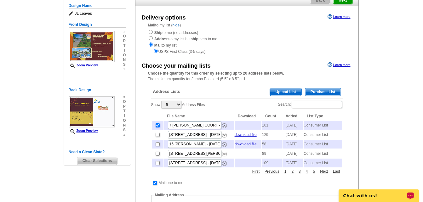
click at [157, 126] on input "checkbox" at bounding box center [157, 125] width 4 height 4
checkbox input "false"
click at [332, 91] on span "Purchase List" at bounding box center [323, 92] width 36 height 8
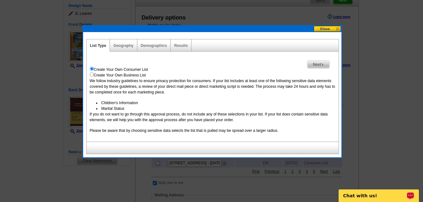
click at [323, 65] on img at bounding box center [322, 64] width 3 height 3
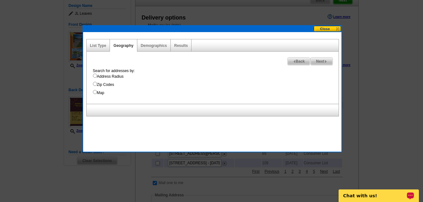
click at [113, 76] on label "Address Radius" at bounding box center [215, 77] width 245 height 6
click at [97, 76] on input "Address Radius" at bounding box center [95, 76] width 4 height 4
radio input "true"
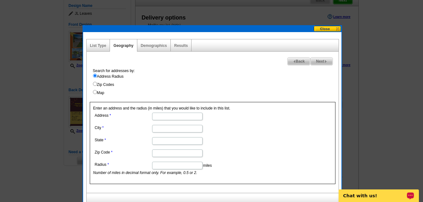
click at [175, 116] on input "Address" at bounding box center [177, 117] width 50 height 8
type input "7 CRANDELL COURT"
type input "FL"
type input "32137"
click at [178, 163] on input "Radius" at bounding box center [177, 166] width 50 height 8
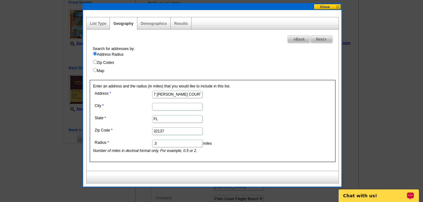
scroll to position [94, 0]
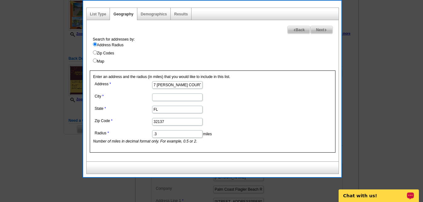
type input ".3"
click at [324, 29] on img at bounding box center [325, 30] width 3 height 3
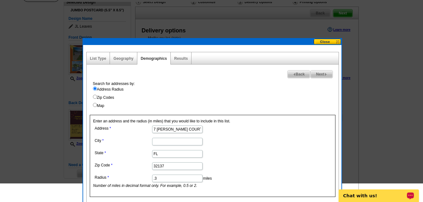
scroll to position [31, 0]
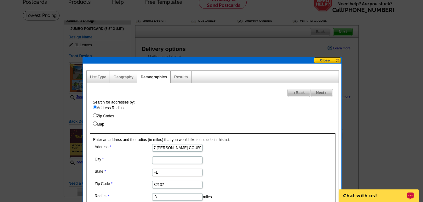
click at [163, 75] on div "Demographics" at bounding box center [153, 77] width 33 height 12
click at [322, 61] on button at bounding box center [327, 60] width 28 height 6
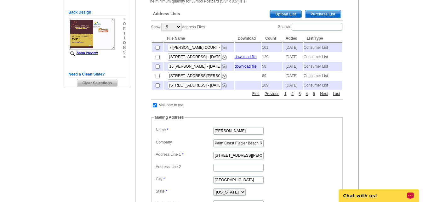
scroll to position [126, 0]
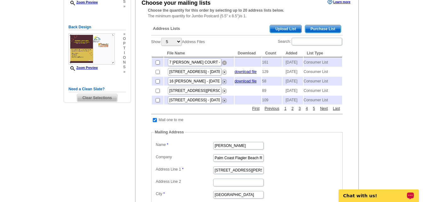
drag, startPoint x: 222, startPoint y: 65, endPoint x: 241, endPoint y: 31, distance: 38.0
click at [223, 65] on img at bounding box center [224, 62] width 5 height 5
click at [224, 84] on img at bounding box center [224, 81] width 5 height 5
click at [223, 93] on img at bounding box center [224, 91] width 5 height 5
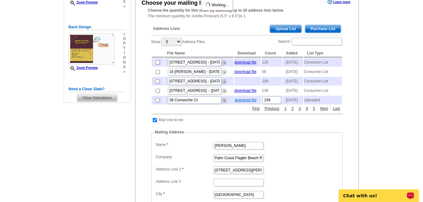
click at [239, 102] on link "download file" at bounding box center [245, 100] width 22 height 4
click at [325, 164] on dl "Label Mail-To-Me Name Diane Nieminen Company Palm Coast Flagler Beach Realty Ad…" at bounding box center [246, 181] width 185 height 83
click at [316, 28] on span "Purchase List" at bounding box center [323, 29] width 36 height 8
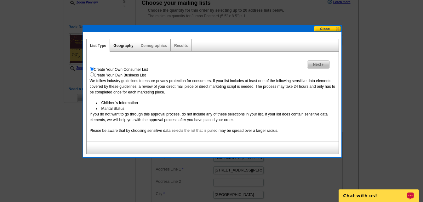
click at [126, 45] on link "Geography" at bounding box center [123, 45] width 20 height 4
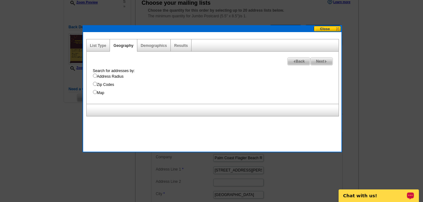
click at [98, 79] on label "Address Radius" at bounding box center [215, 77] width 245 height 6
click at [97, 78] on input "Address Radius" at bounding box center [95, 76] width 4 height 4
radio input "true"
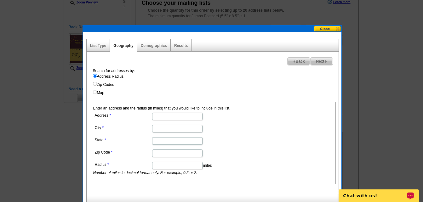
click at [174, 118] on input "Address" at bounding box center [177, 117] width 50 height 8
type input "7 Crandell Ct"
click at [155, 128] on input "City" at bounding box center [177, 129] width 50 height 8
type input "Palm Coast"
click at [159, 142] on input "State" at bounding box center [177, 141] width 50 height 8
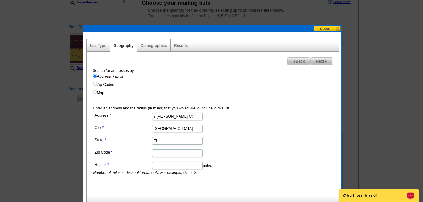
type input "FL"
click at [161, 153] on input "Zip Code" at bounding box center [177, 153] width 50 height 8
type input "32137"
click at [162, 165] on input "Radius" at bounding box center [177, 166] width 50 height 8
type input ".25"
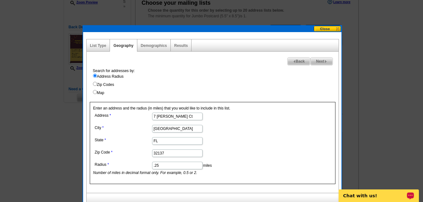
click at [319, 60] on span "Next" at bounding box center [321, 62] width 22 height 8
select select
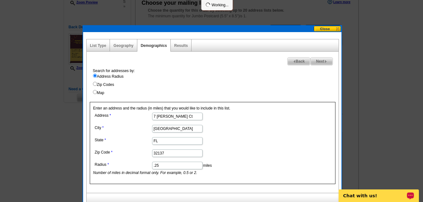
select select
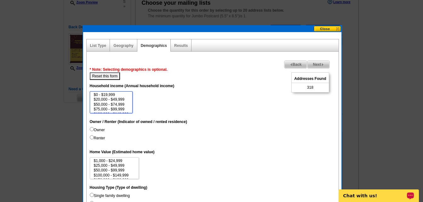
scroll to position [13, 0]
click at [116, 96] on option "$75,000 - $99,999" at bounding box center [111, 96] width 36 height 5
select select "75000-99999"
click at [119, 104] on option "$250,000 - $499,999" at bounding box center [111, 103] width 36 height 5
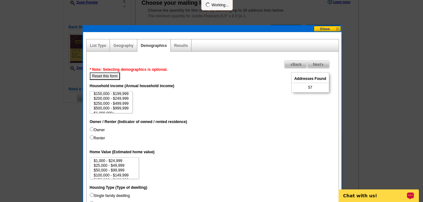
click at [94, 129] on label "Owner" at bounding box center [97, 130] width 15 height 6
click at [94, 129] on input "Owner" at bounding box center [92, 129] width 4 height 4
radio input "true"
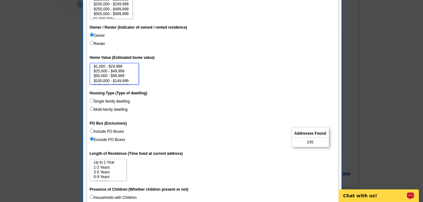
scroll to position [13, 0]
click at [94, 72] on option "$150,000 - $199,999" at bounding box center [114, 73] width 42 height 5
select select "150000-199999"
click at [125, 70] on option "$300,000 - $499,999" at bounding box center [114, 70] width 42 height 5
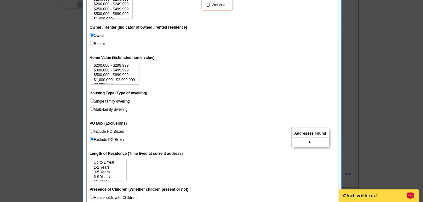
click at [93, 100] on input "Single family dwelling" at bounding box center [92, 100] width 4 height 4
radio input "true"
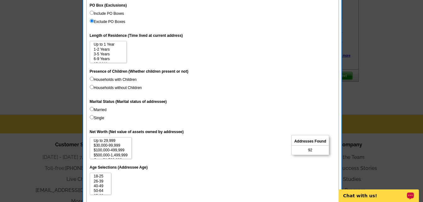
scroll to position [346, 0]
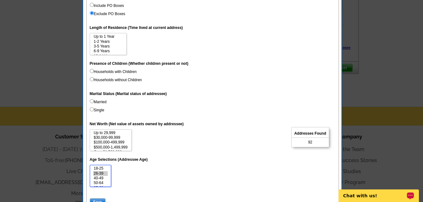
click at [106, 173] on option "26-39" at bounding box center [100, 173] width 15 height 5
select select "26-39"
click at [106, 184] on option "Over 75" at bounding box center [100, 185] width 15 height 5
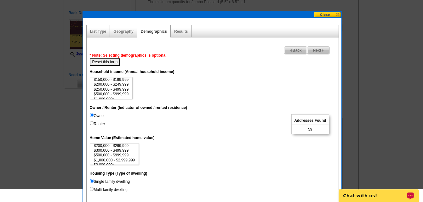
scroll to position [126, 0]
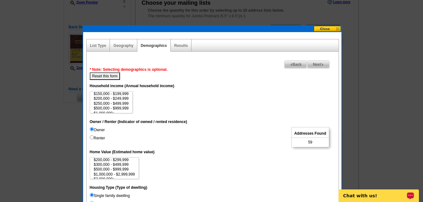
click at [290, 63] on span "Back" at bounding box center [295, 65] width 23 height 8
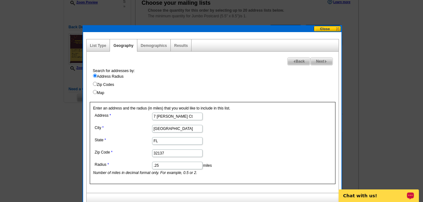
drag, startPoint x: 164, startPoint y: 167, endPoint x: 152, endPoint y: 167, distance: 12.0
click at [152, 167] on input ".25" at bounding box center [177, 166] width 50 height 8
type input ".35"
click at [316, 62] on span "Next" at bounding box center [321, 62] width 22 height 8
select select
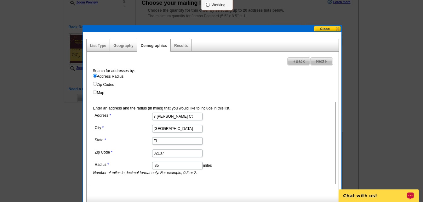
select select
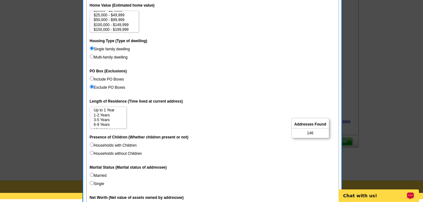
scroll to position [315, 0]
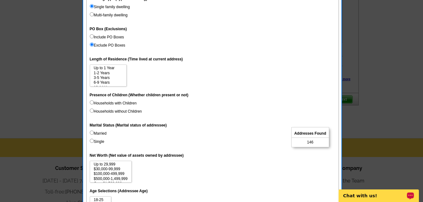
click at [92, 133] on input "Married" at bounding box center [92, 133] width 4 height 4
radio input "true"
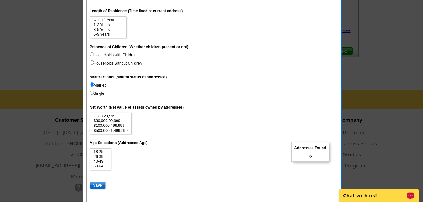
scroll to position [378, 0]
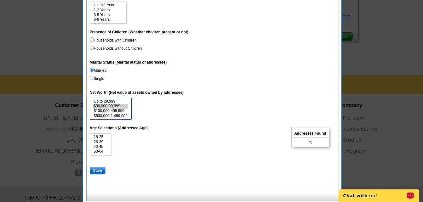
click at [115, 106] on option "$30,000-99,999" at bounding box center [110, 106] width 35 height 5
select select "30000-99999"
click at [125, 107] on option "$100,000-499,999" at bounding box center [110, 106] width 35 height 5
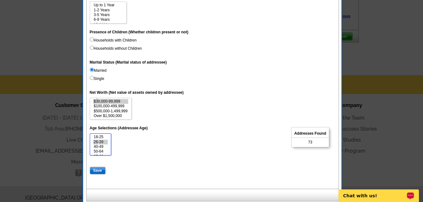
click at [101, 140] on option "26-39" at bounding box center [100, 142] width 15 height 5
select select "26-39"
click at [104, 148] on option "70-74" at bounding box center [100, 148] width 15 height 5
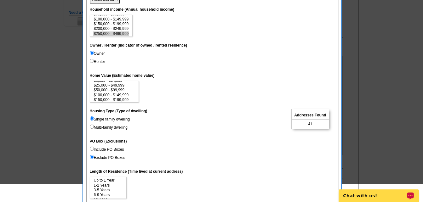
scroll to position [157, 0]
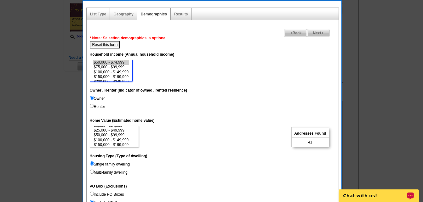
click at [116, 65] on option "$50,000 - $74,999" at bounding box center [111, 62] width 36 height 5
select select "50000-74999"
click at [125, 70] on option "$250,000 - $499,999" at bounding box center [111, 72] width 36 height 5
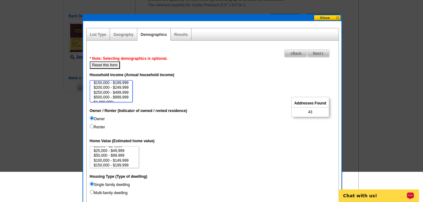
scroll to position [94, 0]
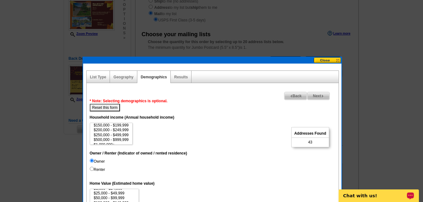
click at [108, 105] on button "Reset this form" at bounding box center [105, 108] width 31 height 8
select select
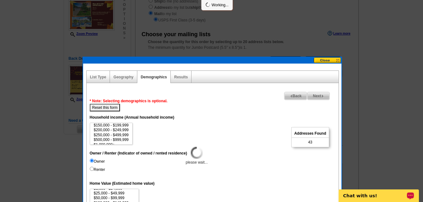
select select
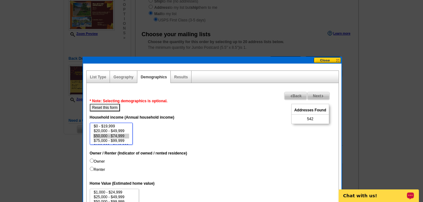
click at [105, 136] on option "$50,000 - $74,999" at bounding box center [111, 136] width 36 height 5
select select "50000-74999"
click at [125, 138] on option "$150,000 - $199,999" at bounding box center [111, 138] width 36 height 5
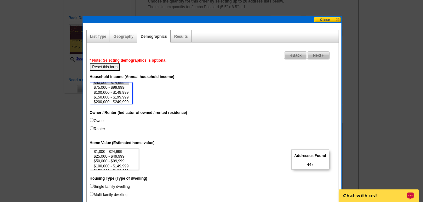
scroll to position [157, 0]
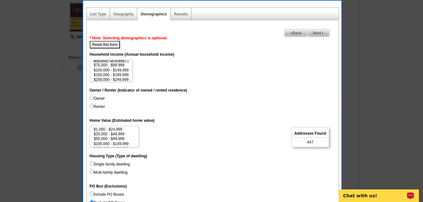
click at [92, 97] on input "Owner" at bounding box center [92, 98] width 4 height 4
radio input "true"
click at [92, 105] on input "Renter" at bounding box center [92, 106] width 4 height 4
radio input "true"
click at [92, 98] on input "Owner" at bounding box center [92, 98] width 4 height 4
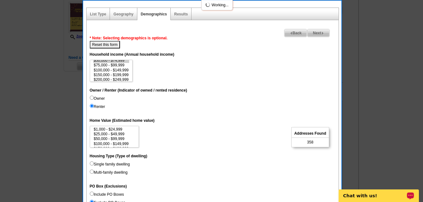
radio input "true"
click at [110, 42] on button "Reset this form" at bounding box center [105, 45] width 31 height 8
select select
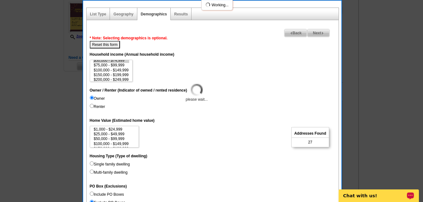
select select
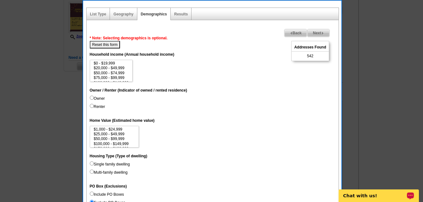
click at [91, 98] on input "Owner" at bounding box center [92, 98] width 4 height 4
radio input "true"
click at [93, 163] on input "Single family dwelling" at bounding box center [92, 163] width 4 height 4
radio input "true"
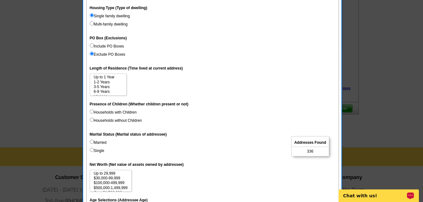
scroll to position [315, 0]
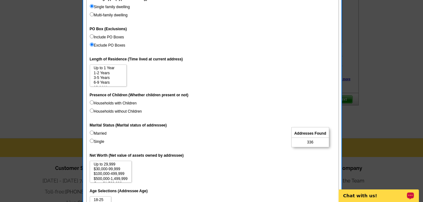
click at [92, 133] on input "Married" at bounding box center [92, 133] width 4 height 4
radio input "true"
click at [107, 169] on option "$30,000-99,999" at bounding box center [110, 169] width 35 height 5
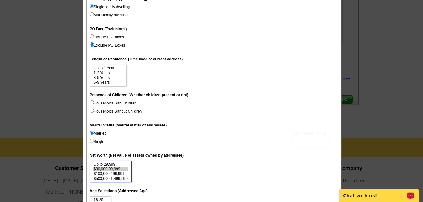
scroll to position [5, 0]
select select "30000-99999"
click at [122, 168] on option "$100,000-499,999" at bounding box center [110, 169] width 35 height 5
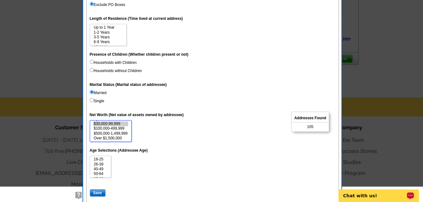
scroll to position [378, 0]
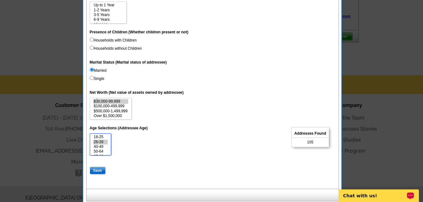
click at [105, 141] on option "26-39" at bounding box center [100, 142] width 15 height 5
select select "26-39"
click at [107, 152] on option "Over 75" at bounding box center [100, 152] width 15 height 5
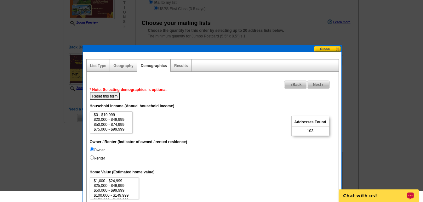
scroll to position [94, 0]
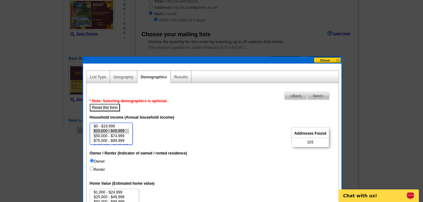
click at [122, 132] on option "$20,000 - $49,999" at bounding box center [111, 131] width 36 height 5
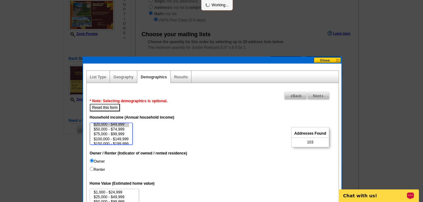
scroll to position [13, 0]
select select "20000-49999"
click at [121, 139] on option "$150,000 - $199,999" at bounding box center [111, 138] width 36 height 5
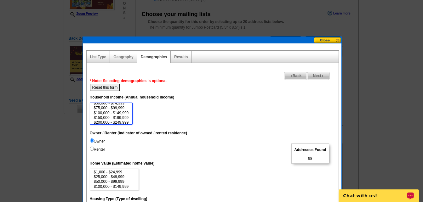
scroll to position [94, 0]
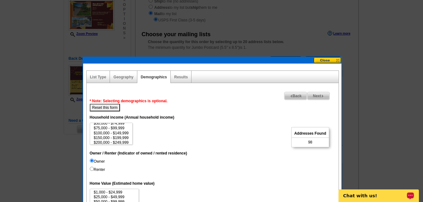
click at [289, 96] on img at bounding box center [290, 96] width 3 height 3
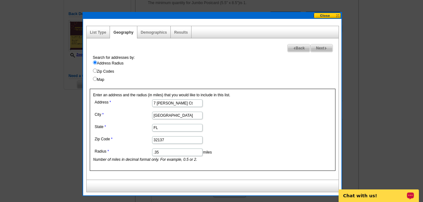
scroll to position [157, 0]
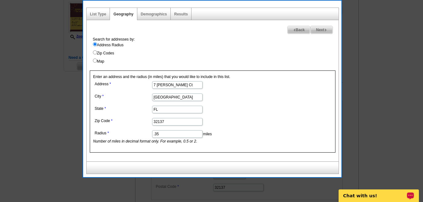
drag, startPoint x: 167, startPoint y: 135, endPoint x: 150, endPoint y: 135, distance: 16.7
click at [150, 135] on dl "Address 7 Crandell Ct City Palm Coast State FL Zip Code 32137 Radius .35 miles …" at bounding box center [176, 112] width 167 height 65
type input ".5"
click at [320, 30] on span "Next" at bounding box center [321, 30] width 22 height 8
select select
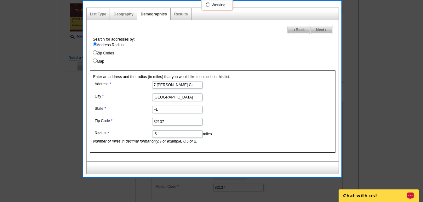
select select
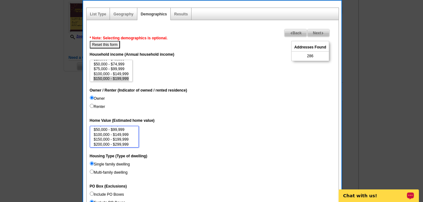
scroll to position [13, 0]
click at [120, 136] on option "$150,000 - $199,999" at bounding box center [114, 136] width 42 height 5
select select "150000-199999"
click at [125, 133] on option "$300,000 - $499,999" at bounding box center [114, 133] width 42 height 5
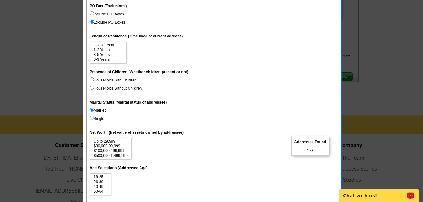
scroll to position [346, 0]
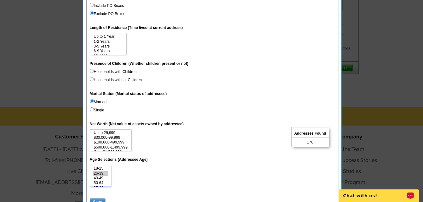
click at [105, 172] on option "26-39" at bounding box center [100, 173] width 15 height 5
select select "26-39"
click at [107, 183] on option "Over 75" at bounding box center [100, 183] width 15 height 5
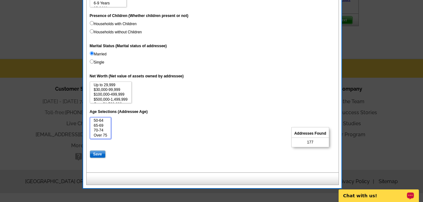
scroll to position [398, 0]
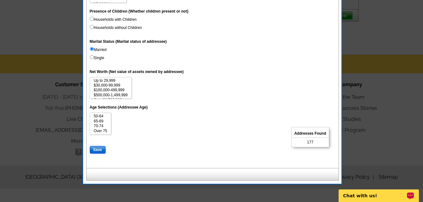
click at [101, 149] on input "Save" at bounding box center [98, 150] width 16 height 8
select select
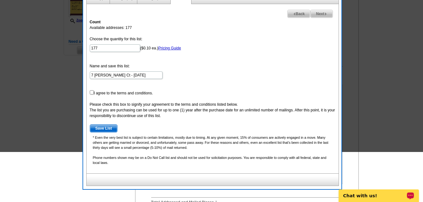
scroll to position [115, 0]
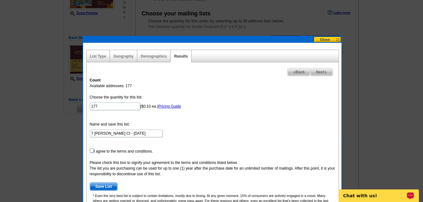
click at [92, 152] on input "checkbox" at bounding box center [92, 151] width 4 height 4
checkbox input "true"
click at [324, 72] on img at bounding box center [325, 72] width 3 height 3
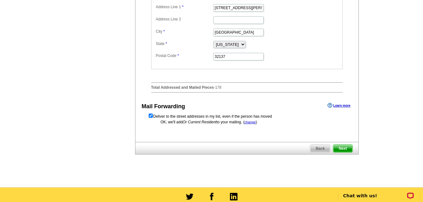
scroll to position [304, 0]
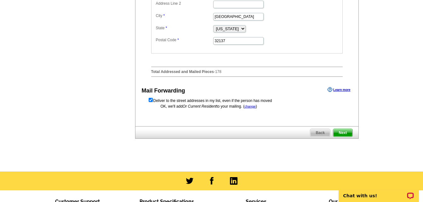
click at [345, 137] on span "Next" at bounding box center [342, 133] width 19 height 8
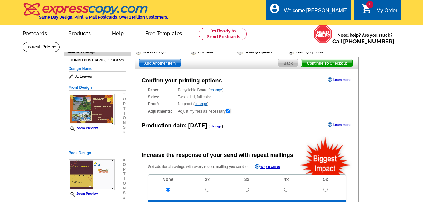
radio input "false"
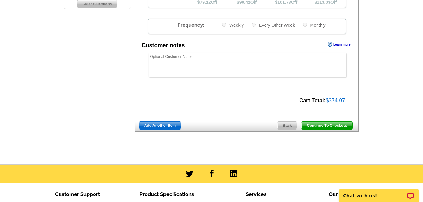
scroll to position [220, 0]
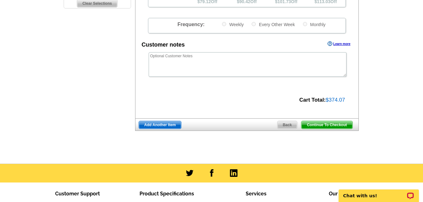
click at [337, 126] on span "Continue To Checkout" at bounding box center [326, 125] width 51 height 8
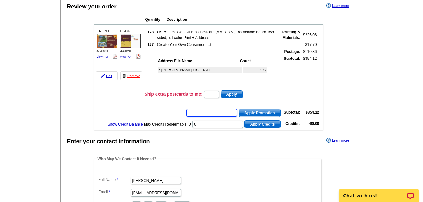
click at [217, 114] on input "text" at bounding box center [211, 113] width 50 height 8
click at [257, 113] on span "Apply Promotion" at bounding box center [259, 113] width 41 height 8
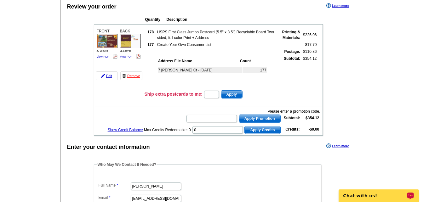
click at [385, 195] on p "Chat with us!" at bounding box center [374, 195] width 62 height 5
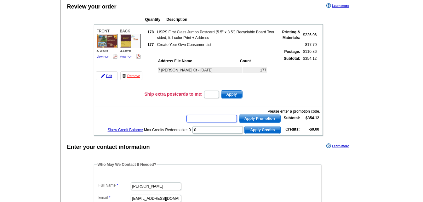
click at [232, 119] on input "text" at bounding box center [211, 119] width 50 height 8
paste input "CC2330"
type input "CC2330"
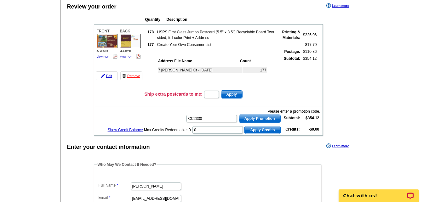
click at [256, 120] on span "Apply Promotion" at bounding box center [259, 119] width 41 height 8
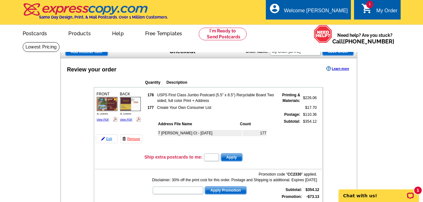
click at [110, 137] on link "Edit" at bounding box center [107, 138] width 22 height 9
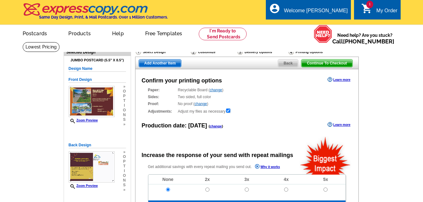
radio input "false"
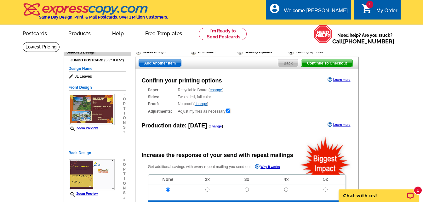
click at [284, 63] on span "Back" at bounding box center [288, 63] width 20 height 8
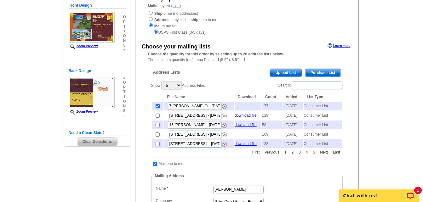
scroll to position [94, 0]
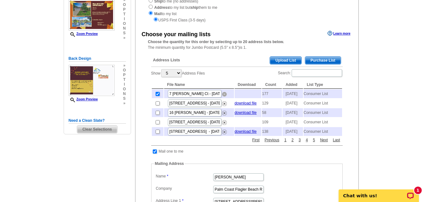
drag, startPoint x: 225, startPoint y: 94, endPoint x: 248, endPoint y: 28, distance: 70.1
click at [225, 94] on img at bounding box center [224, 94] width 5 height 5
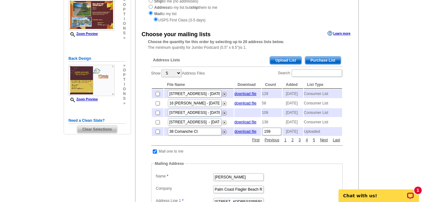
click at [318, 61] on span "Purchase List" at bounding box center [323, 61] width 36 height 8
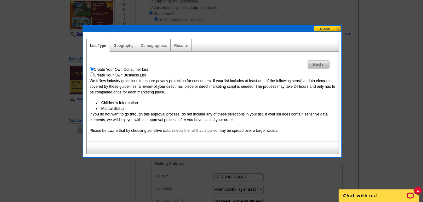
click at [317, 63] on span "Next" at bounding box center [318, 65] width 22 height 8
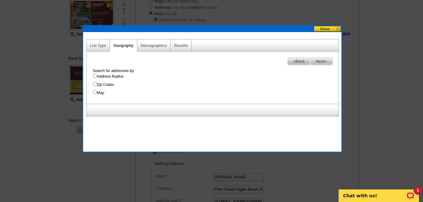
click at [110, 78] on label "Address Radius" at bounding box center [215, 77] width 245 height 6
click at [97, 78] on input "Address Radius" at bounding box center [95, 76] width 4 height 4
radio input "true"
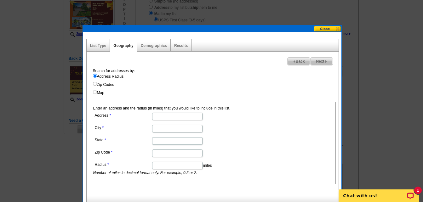
click at [154, 114] on input "Address" at bounding box center [177, 117] width 50 height 8
type input "7 [PERSON_NAME] COURT"
type input "[GEOGRAPHIC_DATA]"
type input "FL"
type input "32137"
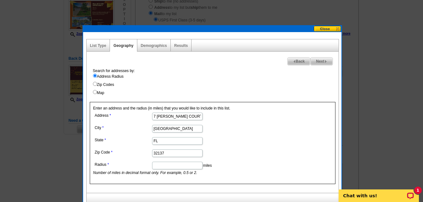
scroll to position [0, 0]
click at [167, 163] on input "Radius" at bounding box center [177, 166] width 50 height 8
type input ".45"
click at [316, 61] on span "Next" at bounding box center [321, 62] width 22 height 8
select select
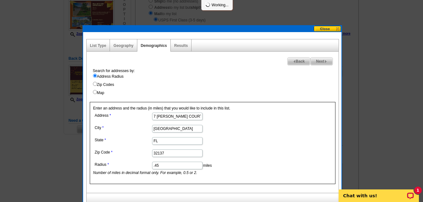
select select
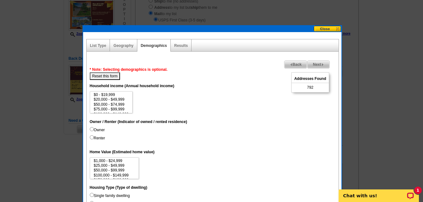
click at [296, 62] on span "Back" at bounding box center [295, 65] width 23 height 8
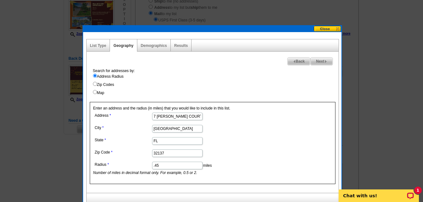
click at [154, 118] on input "7 CRANDELL COURT" at bounding box center [177, 117] width 50 height 8
type input "17 Cedarview Court"
click at [319, 60] on span "Next" at bounding box center [321, 62] width 22 height 8
select select
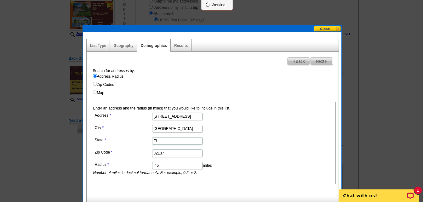
select select
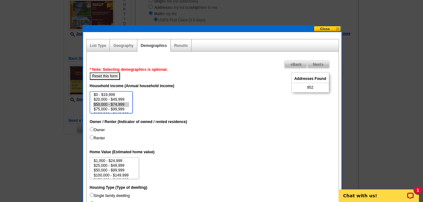
click at [115, 104] on option "$50,000 - $74,999" at bounding box center [111, 104] width 36 height 5
click at [122, 106] on option "$150,000 - $199,999" at bounding box center [111, 106] width 36 height 5
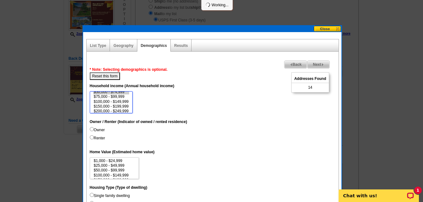
select select "50000-74999"
click at [116, 109] on option "$200,000 - $249,999" at bounding box center [111, 111] width 36 height 5
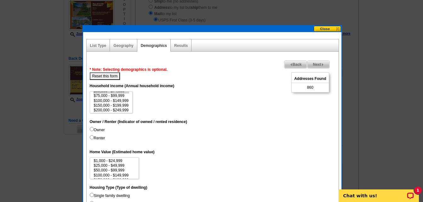
drag, startPoint x: 94, startPoint y: 127, endPoint x: 97, endPoint y: 128, distance: 3.8
click at [97, 128] on label "Owner" at bounding box center [97, 130] width 15 height 6
click at [90, 130] on input "Owner" at bounding box center [92, 129] width 4 height 4
radio input "true"
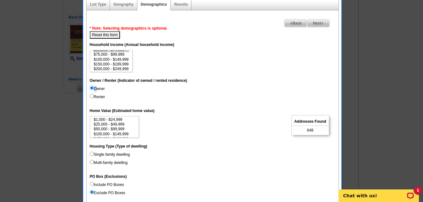
scroll to position [157, 0]
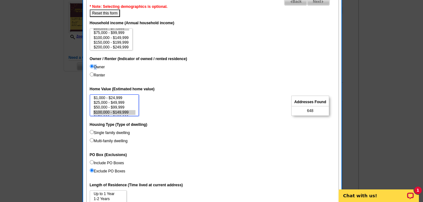
click at [117, 110] on select "$1,000 - $24,999 $25,000 - $49,999 $50,000 - $99,999 $100,000 - $149,999 $150,0…" at bounding box center [114, 105] width 49 height 22
select select "100000-149999"
click at [123, 109] on option "$500,000 - $999,999" at bounding box center [114, 110] width 42 height 5
click at [98, 132] on label "Single family dwelling" at bounding box center [110, 133] width 40 height 6
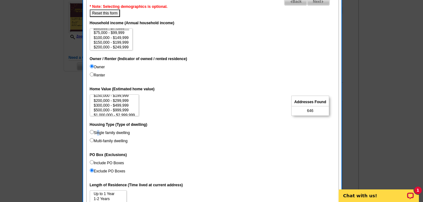
click at [91, 133] on input "Single family dwelling" at bounding box center [92, 132] width 4 height 4
radio input "true"
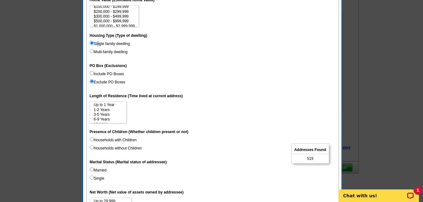
scroll to position [315, 0]
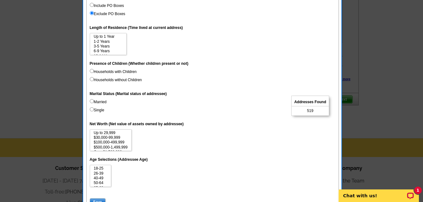
click at [92, 101] on input "Married" at bounding box center [92, 101] width 4 height 4
radio input "true"
click at [119, 138] on option "$30,000-99,999" at bounding box center [110, 137] width 35 height 5
click at [122, 137] on option "$100,000-499,999" at bounding box center [110, 137] width 35 height 5
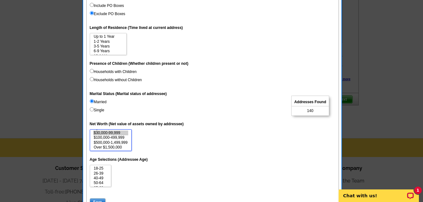
select select "30000-99999"
click at [126, 142] on option "$500,000-1,499,999" at bounding box center [110, 142] width 35 height 5
click at [104, 173] on option "26-39" at bounding box center [100, 173] width 15 height 5
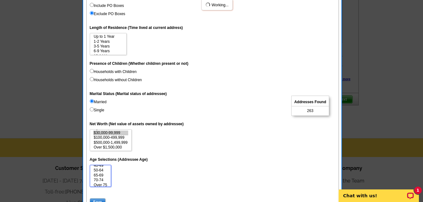
scroll to position [14, 0]
click at [110, 181] on select "18-25 26-39 40-49 50-64 65-69 70-74 Over 75" at bounding box center [101, 176] width 22 height 22
click at [106, 183] on option "Over 75" at bounding box center [100, 183] width 15 height 5
click at [111, 167] on select "18-25 26-39 40-49 50-64 65-69 70-74 Over 75" at bounding box center [101, 176] width 22 height 22
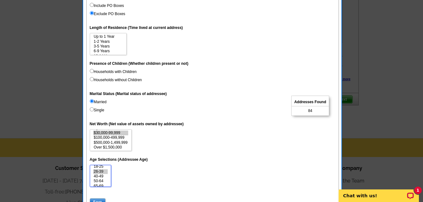
select select "26-39"
click at [107, 171] on option "26-39" at bounding box center [100, 171] width 15 height 5
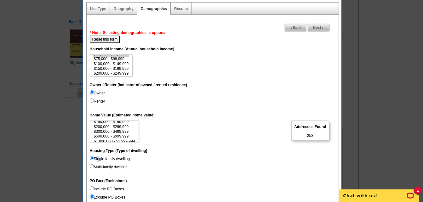
scroll to position [157, 0]
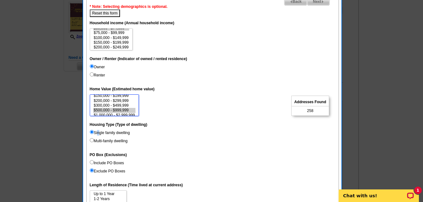
click at [128, 110] on option "$500,000 - $999,999" at bounding box center [114, 110] width 42 height 5
click at [122, 107] on option "$150,000 - $199,999" at bounding box center [114, 108] width 42 height 5
click at [129, 105] on option "$300,000 - $499,999" at bounding box center [114, 105] width 42 height 5
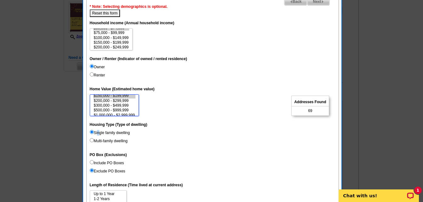
click at [131, 109] on option "$500,000 - $999,999" at bounding box center [114, 110] width 42 height 5
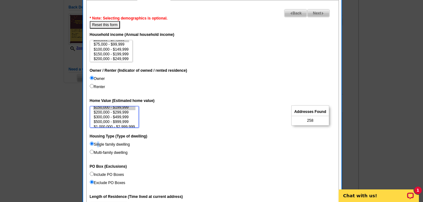
scroll to position [126, 0]
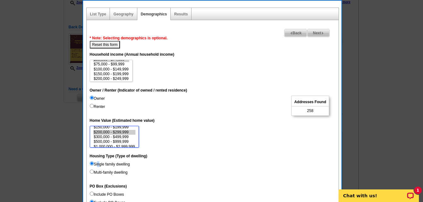
click at [125, 132] on option "$200,000 - $299,999" at bounding box center [114, 132] width 42 height 5
select select "200000-299999"
click at [127, 141] on option "$500,000 - $999,999" at bounding box center [114, 141] width 42 height 5
click at [289, 34] on img at bounding box center [290, 33] width 3 height 3
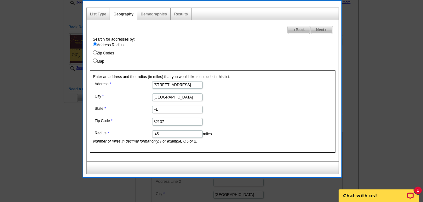
drag, startPoint x: 158, startPoint y: 138, endPoint x: 141, endPoint y: 138, distance: 17.0
click at [141, 138] on dd ".45 miles Number of miles in decimal format only. For example, 0.5 or 2." at bounding box center [176, 136] width 167 height 15
type input ".3"
click at [328, 31] on span "Next" at bounding box center [321, 30] width 22 height 8
select select
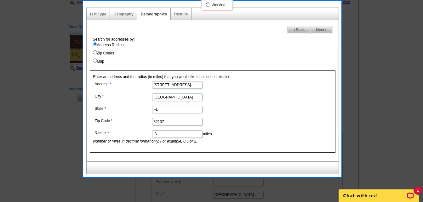
select select
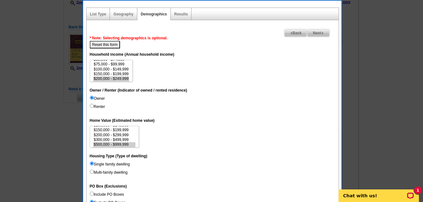
scroll to position [9, 0]
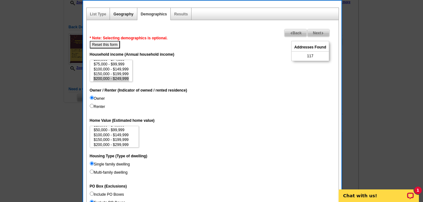
click at [121, 14] on link "Geography" at bounding box center [123, 14] width 20 height 4
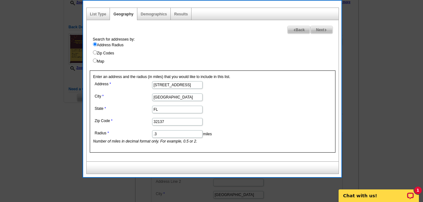
drag, startPoint x: 172, startPoint y: 85, endPoint x: 140, endPoint y: 83, distance: 32.5
click at [140, 83] on dl "Address 17 Cedarview Court City Palm Coast State FL Zip Code 32137 Radius .3 mi…" at bounding box center [176, 112] width 167 height 65
drag, startPoint x: 167, startPoint y: 84, endPoint x: 144, endPoint y: 85, distance: 23.3
click at [144, 85] on dl "Address cooper City Palm Coast State FL Zip Code 32137 Radius .3 miles Number o…" at bounding box center [176, 112] width 167 height 65
type input "10 carr lane"
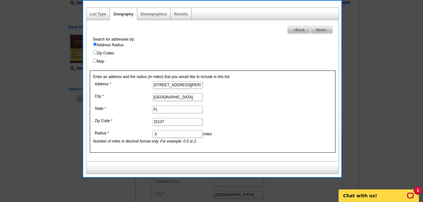
click at [322, 32] on span "Next" at bounding box center [321, 30] width 22 height 8
select select
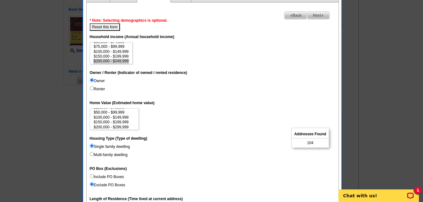
scroll to position [189, 0]
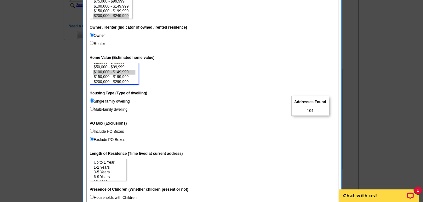
click at [119, 70] on option "$100,000 - $149,999" at bounding box center [114, 72] width 42 height 5
click at [119, 82] on option "$200,000 - $299,999" at bounding box center [114, 82] width 42 height 5
select select "100000-149999"
click at [126, 74] on option "$300,000 - $499,999" at bounding box center [114, 74] width 42 height 5
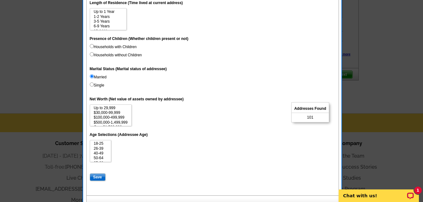
scroll to position [346, 0]
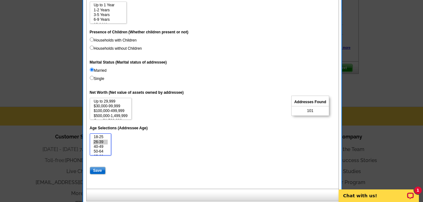
click at [98, 142] on option "26-39" at bounding box center [100, 142] width 15 height 5
select select "26-39"
click at [108, 151] on option "Over 75" at bounding box center [100, 151] width 15 height 5
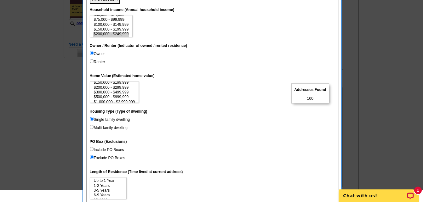
scroll to position [157, 0]
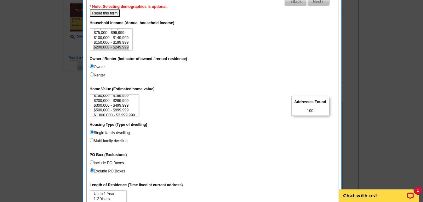
click at [316, 2] on span "Next" at bounding box center [318, 2] width 22 height 8
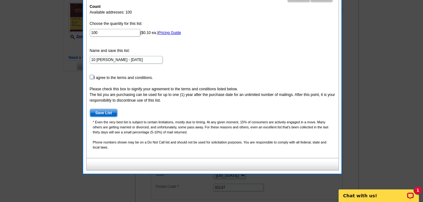
click at [90, 77] on input "checkbox" at bounding box center [92, 77] width 4 height 4
checkbox input "true"
click at [97, 113] on span "Save List" at bounding box center [103, 113] width 27 height 8
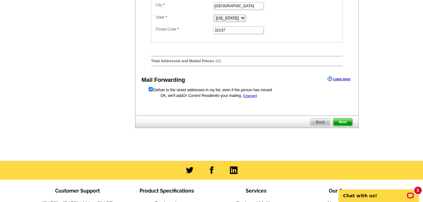
click at [345, 126] on span "Next" at bounding box center [342, 122] width 19 height 8
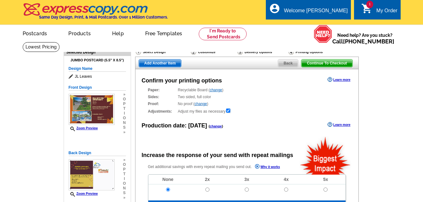
radio input "false"
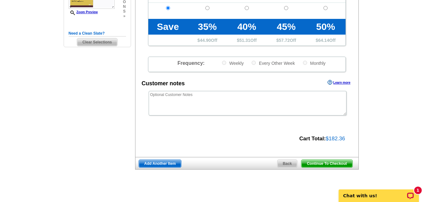
scroll to position [189, 0]
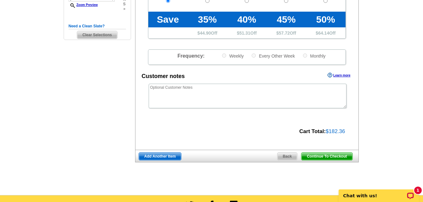
click at [321, 156] on span "Continue To Checkout" at bounding box center [326, 157] width 51 height 8
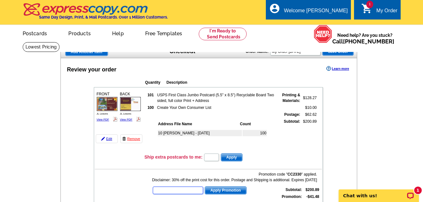
paste input "CC2330"
type input "CC2330"
click at [207, 191] on span "Apply Promotion" at bounding box center [225, 191] width 41 height 8
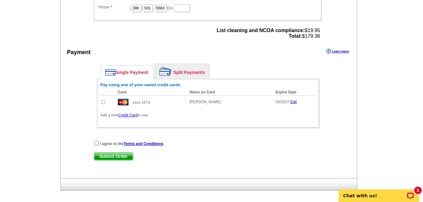
scroll to position [283, 0]
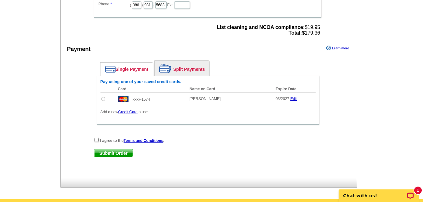
click at [102, 99] on input "radio" at bounding box center [103, 99] width 4 height 4
radio input "true"
click at [96, 141] on input "checkbox" at bounding box center [96, 140] width 4 height 4
checkbox input "true"
click at [106, 151] on span "Submit Order" at bounding box center [113, 153] width 39 height 8
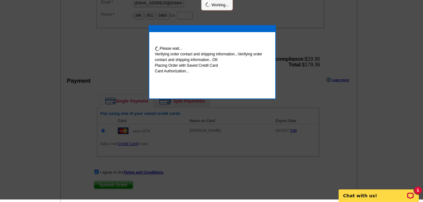
scroll to position [281, 0]
